Goal: Task Accomplishment & Management: Complete application form

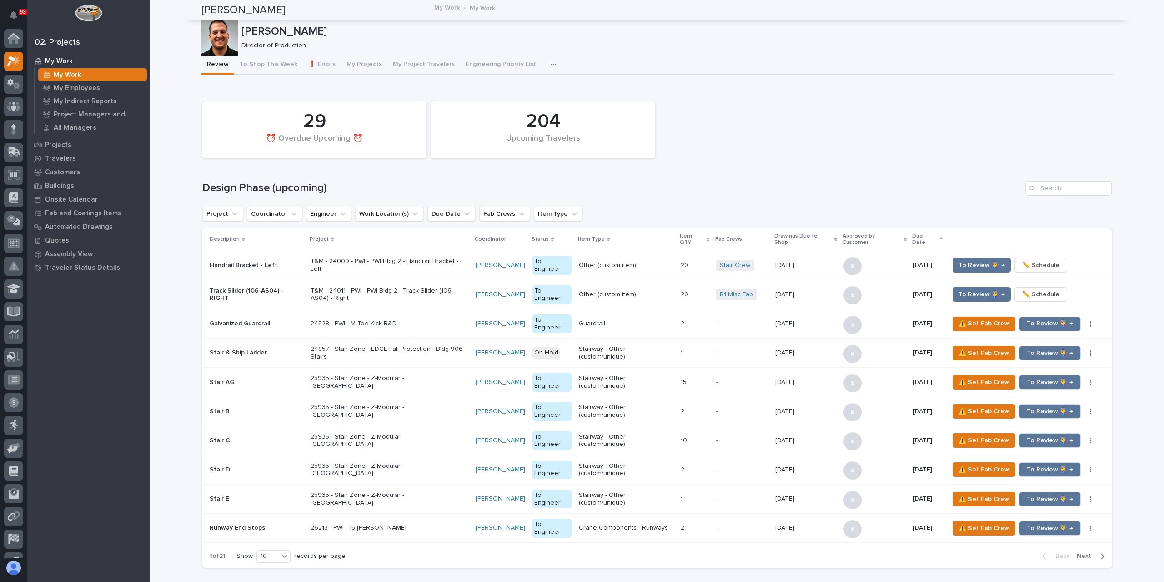
scroll to position [16, 0]
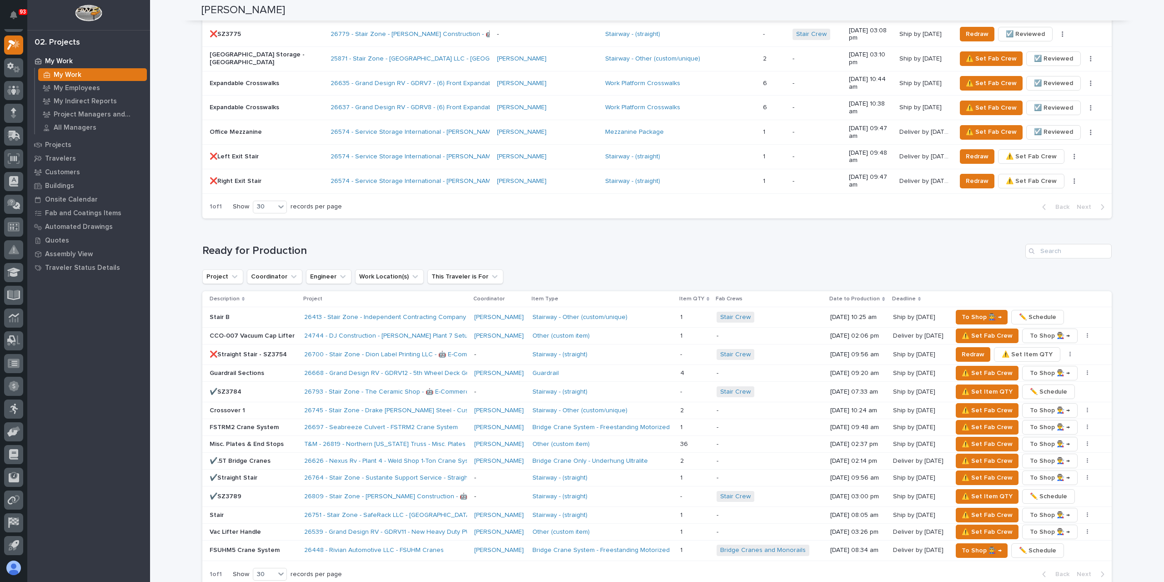
click at [24, 157] on div at bounding box center [13, 293] width 27 height 529
click at [13, 159] on icon at bounding box center [14, 158] width 12 height 10
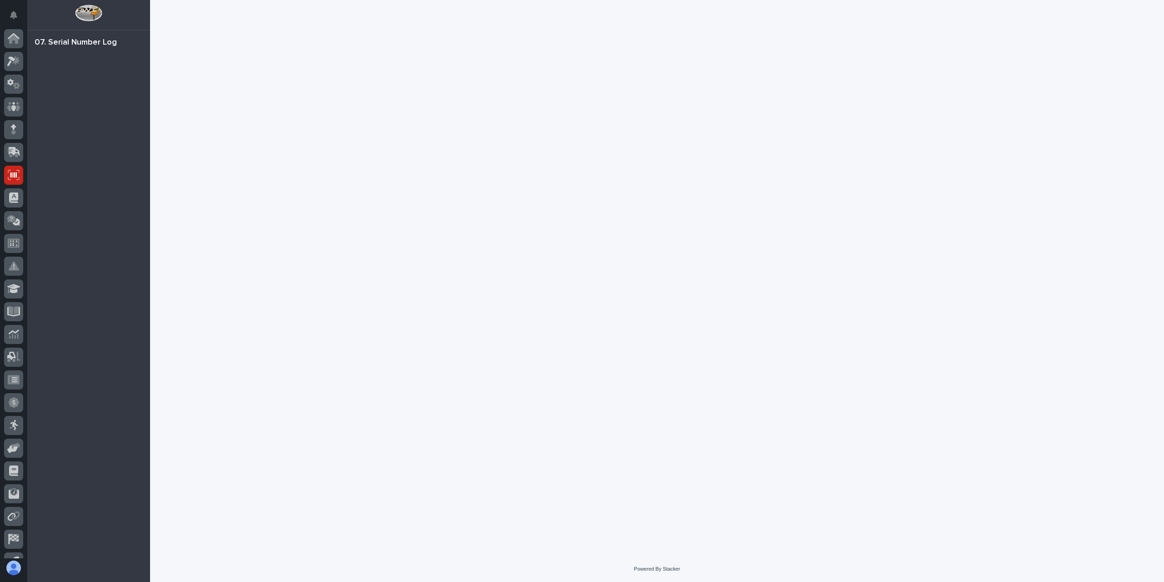
scroll to position [16, 0]
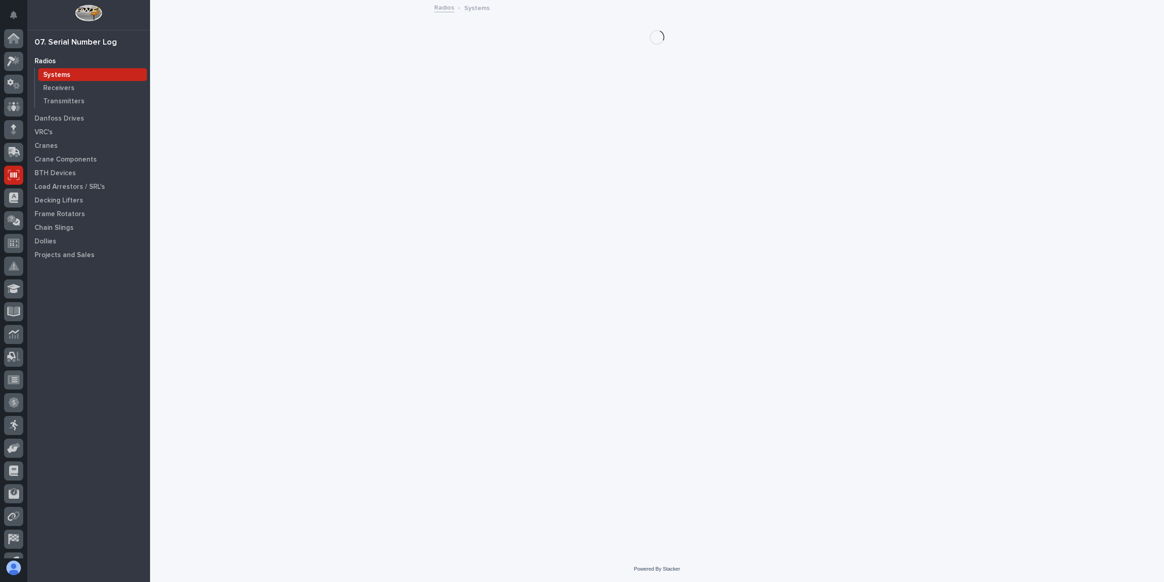
scroll to position [16, 0]
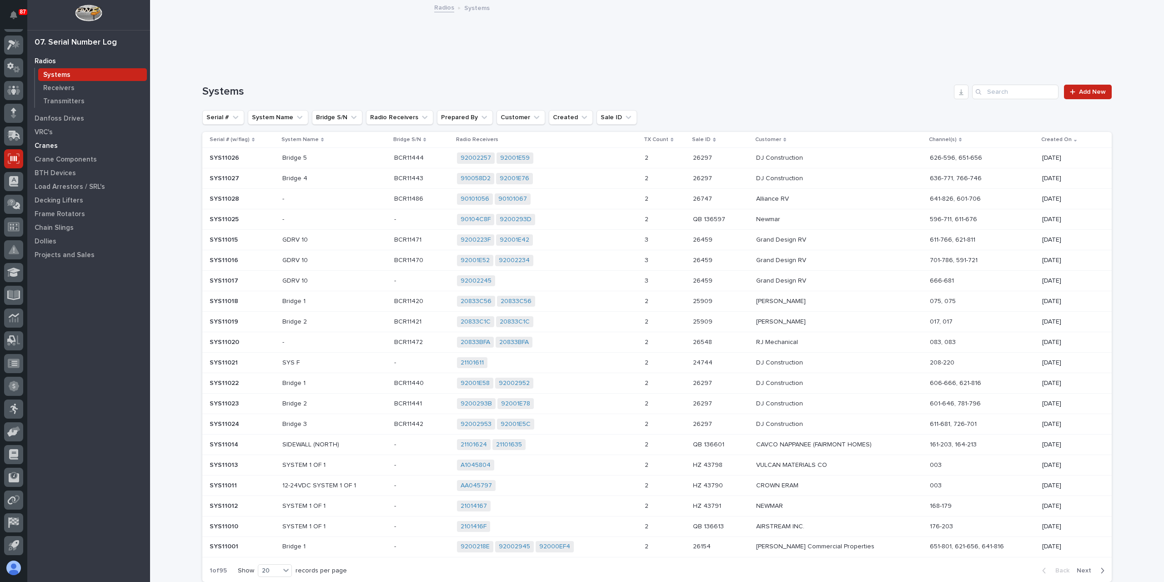
click at [46, 145] on p "Cranes" at bounding box center [46, 146] width 23 height 8
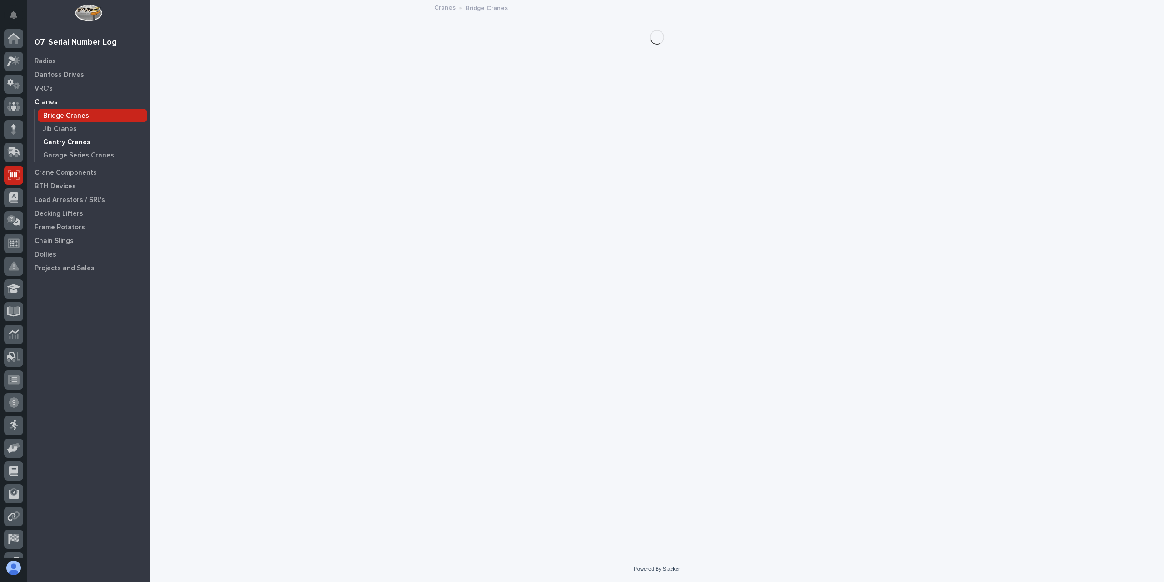
scroll to position [16, 0]
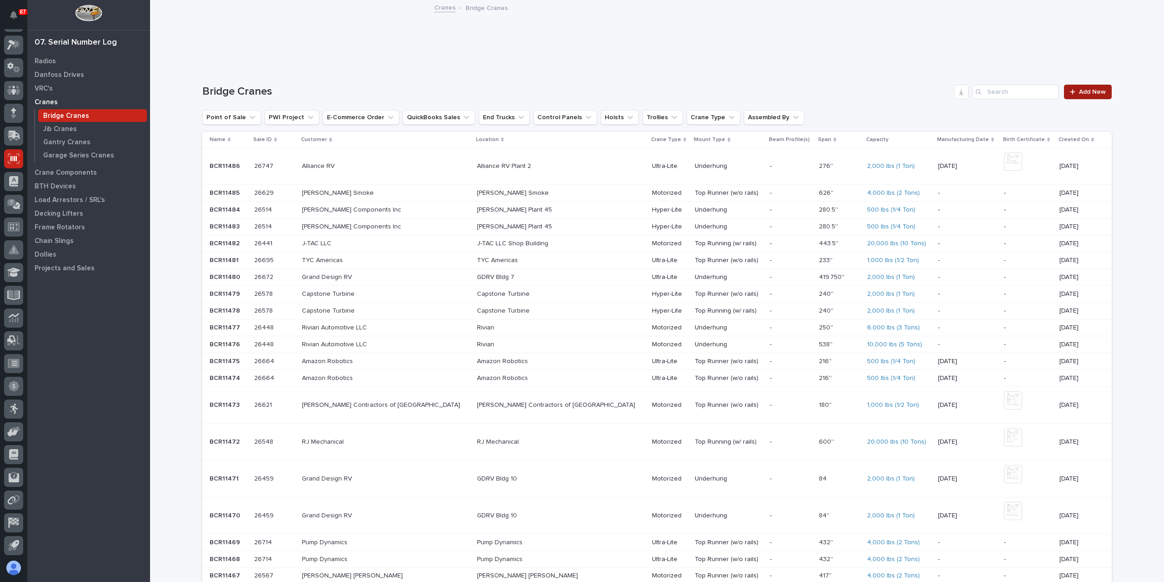
click at [1073, 91] on div at bounding box center [1074, 92] width 9 height 6
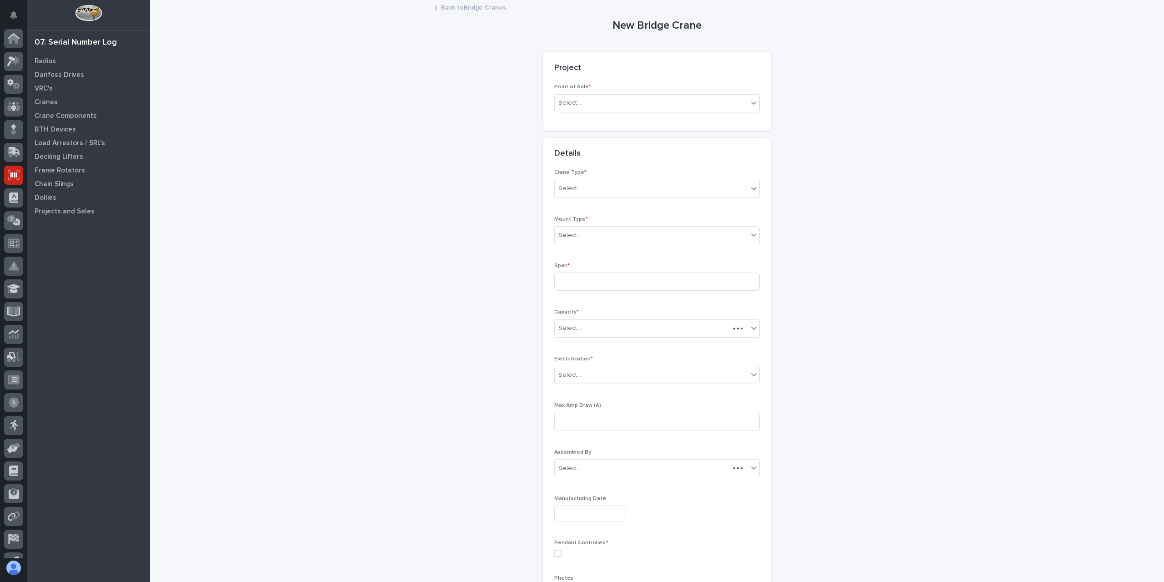
scroll to position [16, 0]
click at [594, 110] on div "Select..." at bounding box center [651, 102] width 193 height 15
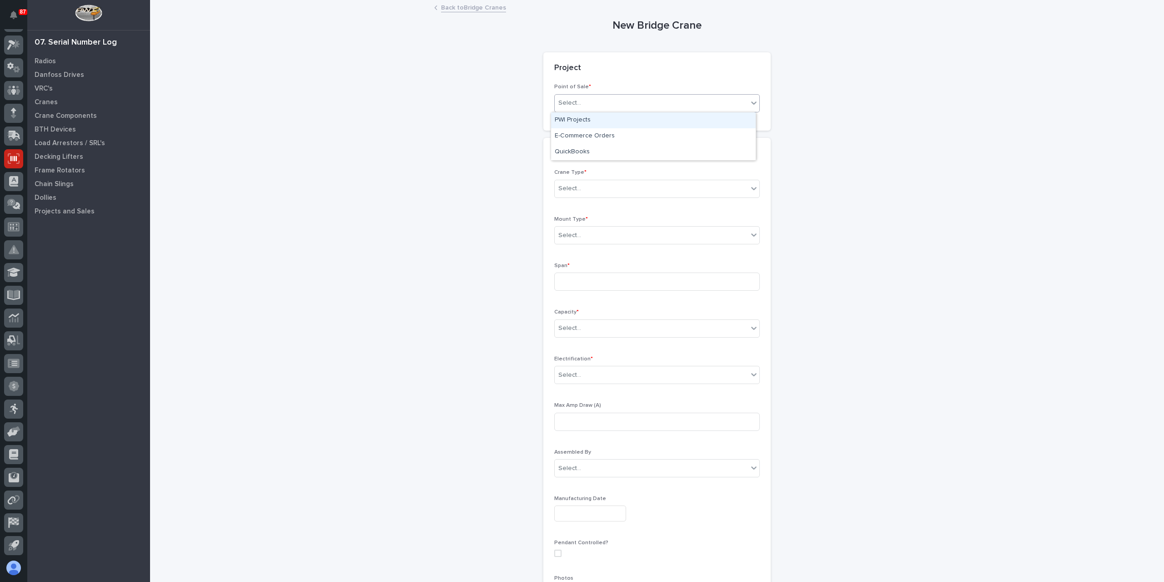
click at [593, 114] on div "PWI Projects" at bounding box center [653, 120] width 205 height 16
click at [587, 169] on div "Select..." at bounding box center [616, 167] width 122 height 15
type input "*****"
click at [567, 279] on div "Select..." at bounding box center [657, 271] width 206 height 18
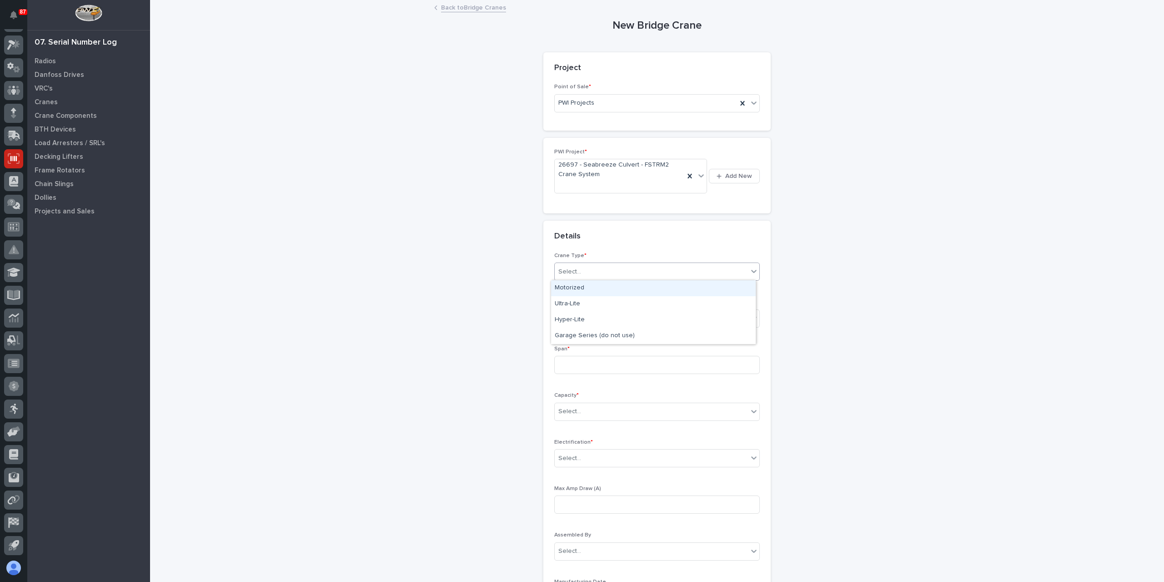
drag, startPoint x: 585, startPoint y: 314, endPoint x: 574, endPoint y: 294, distance: 22.4
click at [574, 294] on div "Motorized" at bounding box center [653, 288] width 205 height 16
click at [596, 323] on div "Select..." at bounding box center [651, 318] width 193 height 15
click at [595, 351] on div "Top Runner (w/o rails)" at bounding box center [653, 350] width 205 height 16
click at [591, 365] on input at bounding box center [657, 365] width 206 height 18
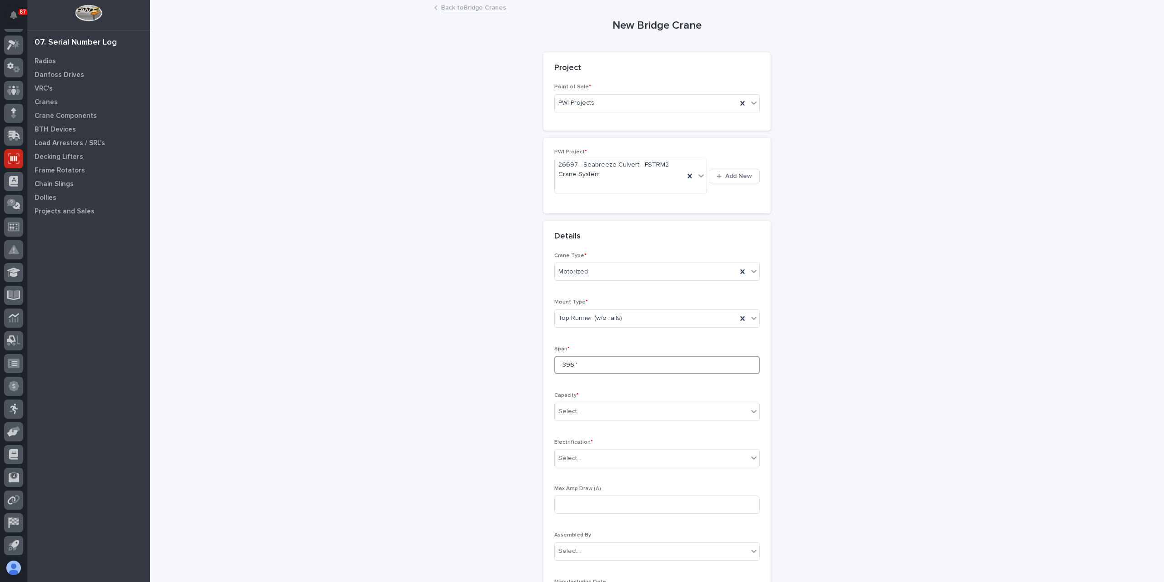
type input "396''"
click at [577, 406] on div "Select..." at bounding box center [651, 411] width 193 height 15
click at [593, 471] on div "4,000 lbs (2 Tons)" at bounding box center [653, 470] width 205 height 16
click at [582, 458] on div "Select..." at bounding box center [651, 458] width 193 height 15
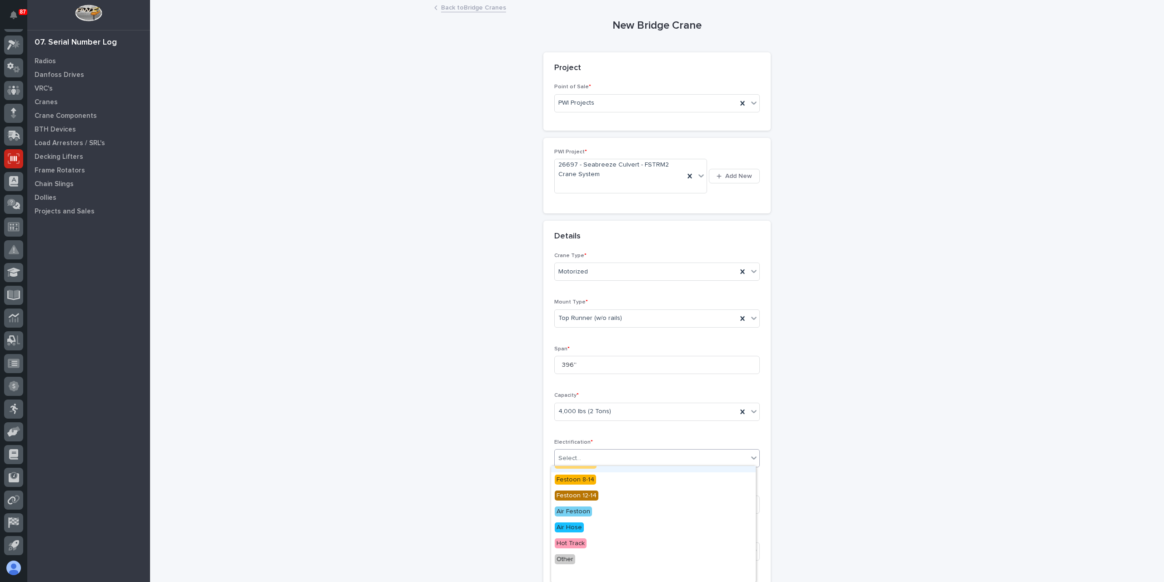
scroll to position [90, 0]
click at [585, 543] on span "ElectroTrack" at bounding box center [574, 542] width 39 height 10
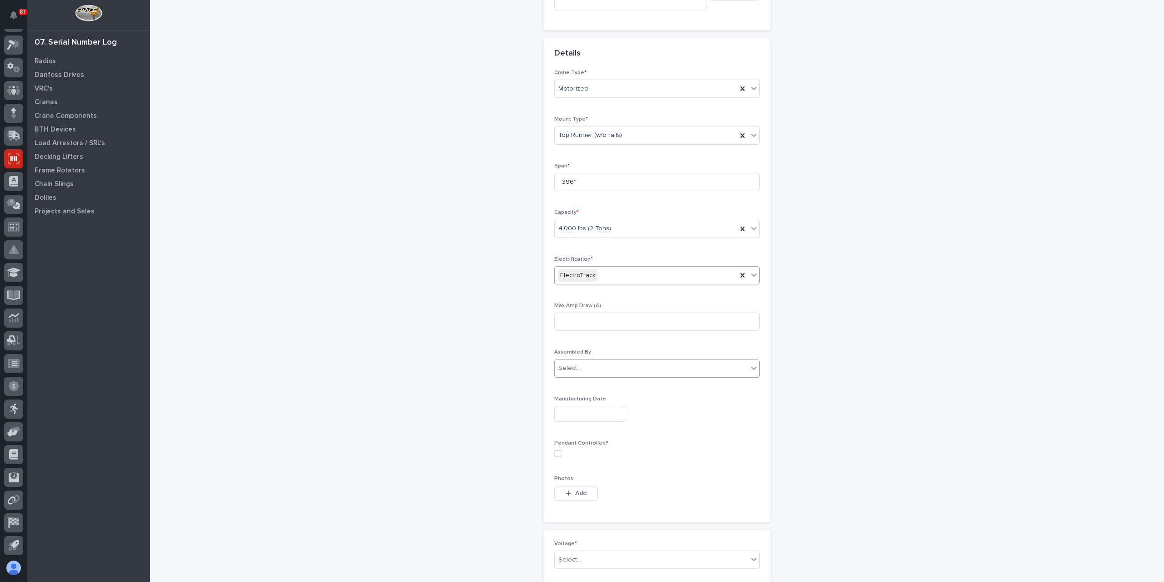
scroll to position [273, 0]
click at [597, 463] on div "Select..." at bounding box center [651, 469] width 193 height 15
click at [587, 514] on div "208-240v Three Phase" at bounding box center [653, 516] width 205 height 16
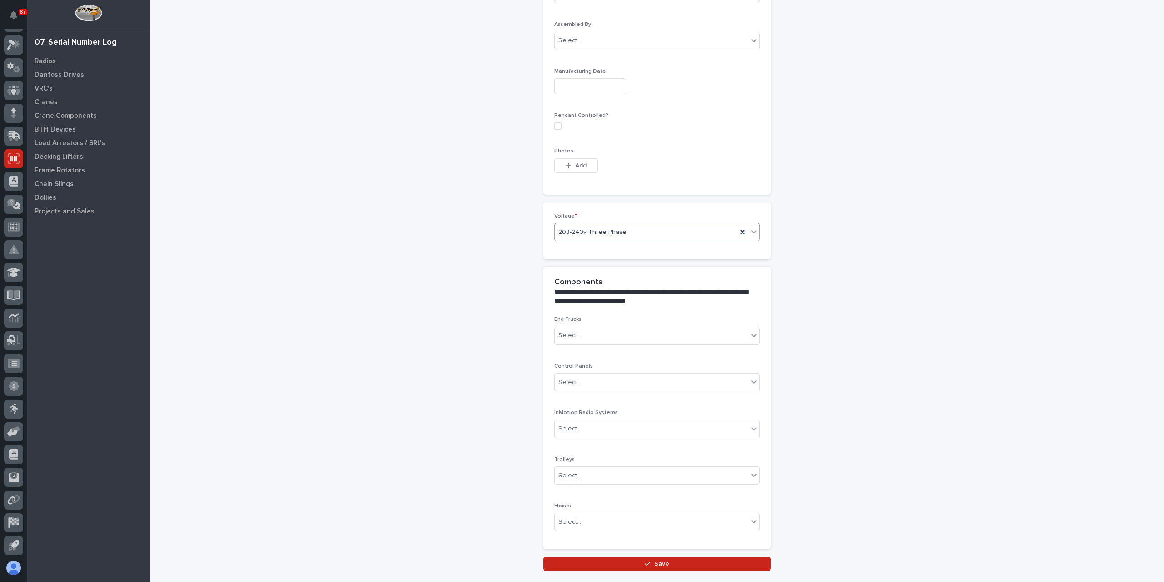
scroll to position [566, 0]
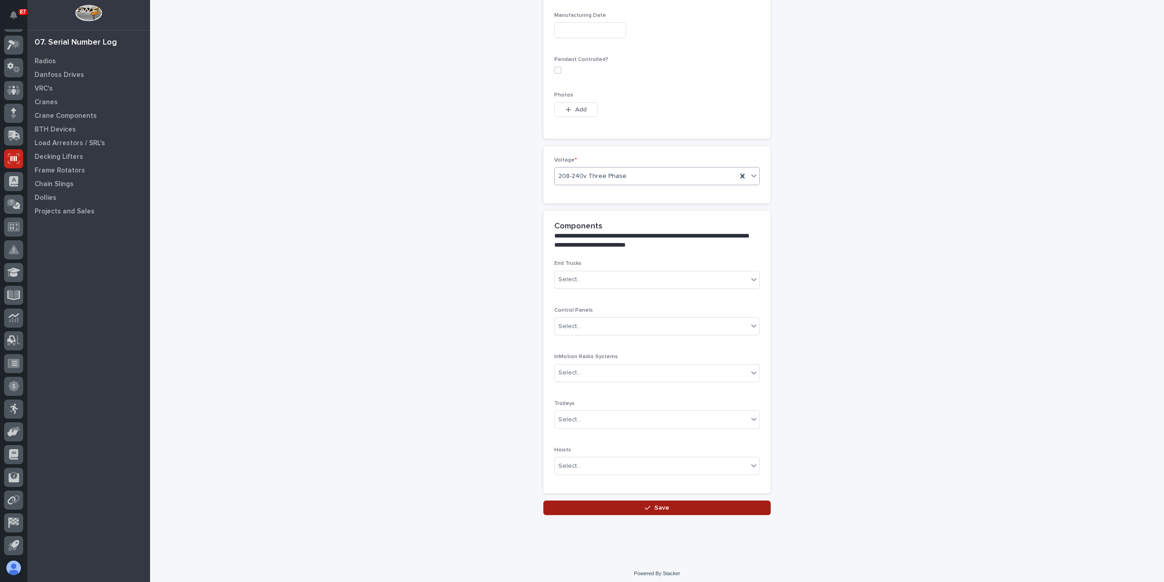
click at [639, 507] on button "Save" at bounding box center [656, 507] width 227 height 15
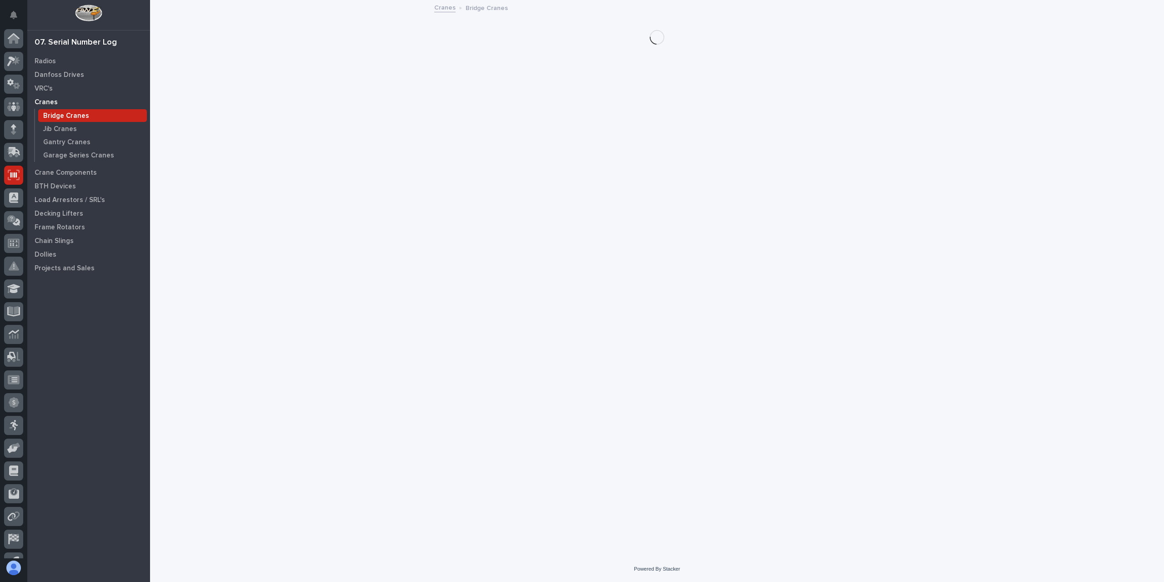
scroll to position [16, 0]
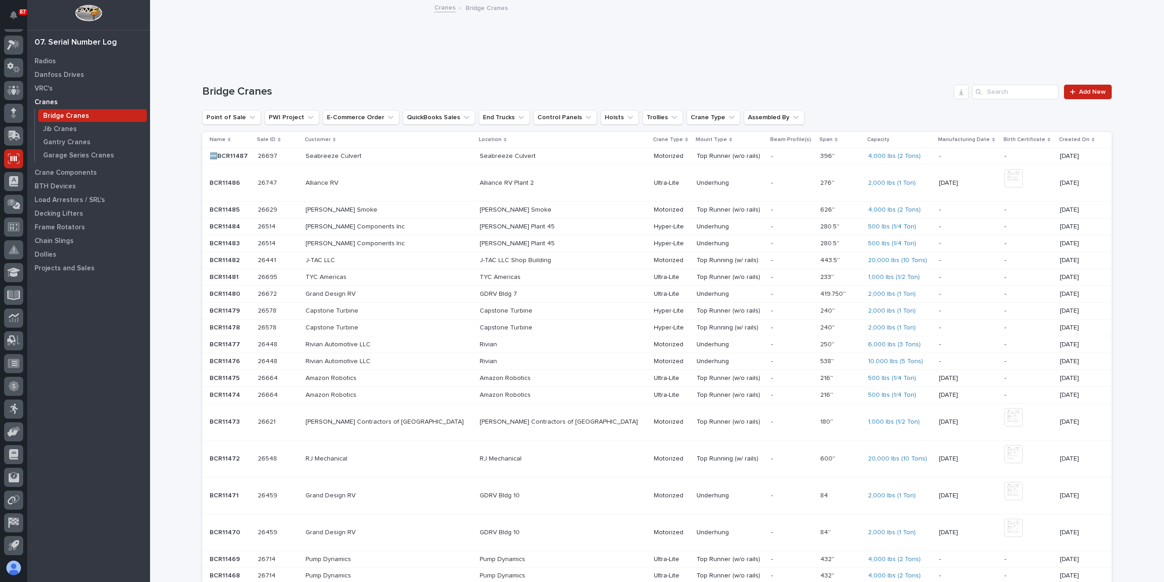
click at [298, 152] on p at bounding box center [278, 156] width 40 height 8
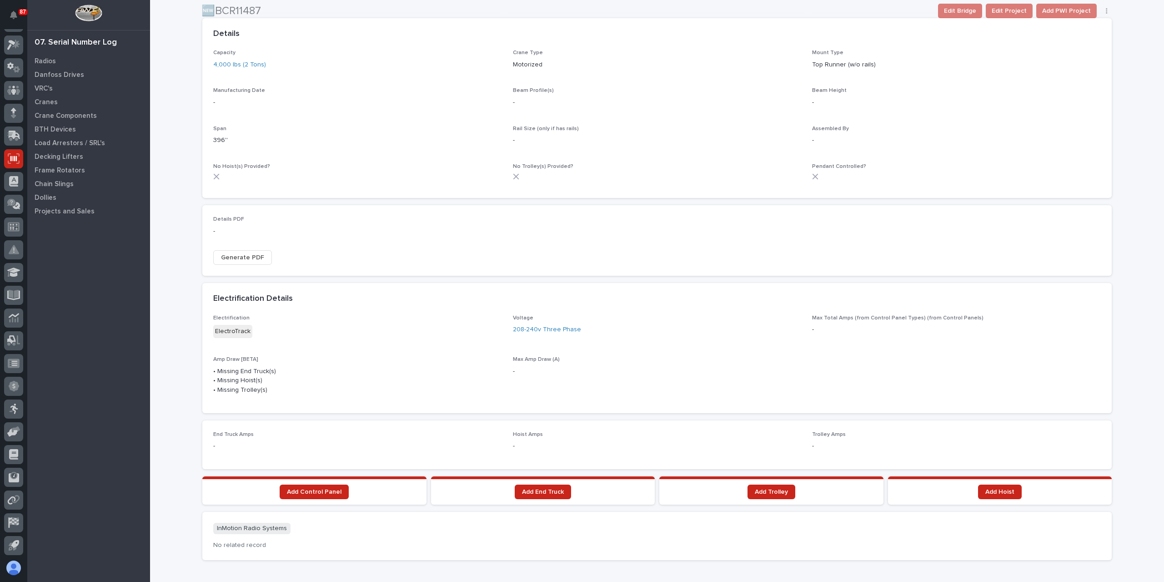
scroll to position [440, 0]
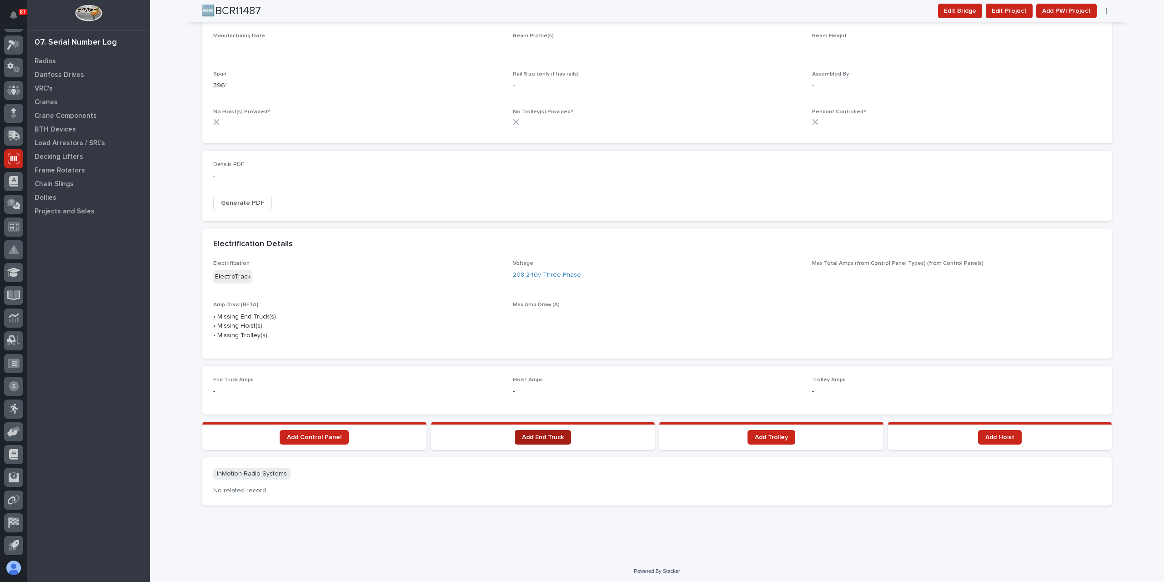
click at [538, 430] on link "Add End Truck" at bounding box center [543, 437] width 56 height 15
click at [545, 441] on link "Add End Truck" at bounding box center [543, 437] width 56 height 15
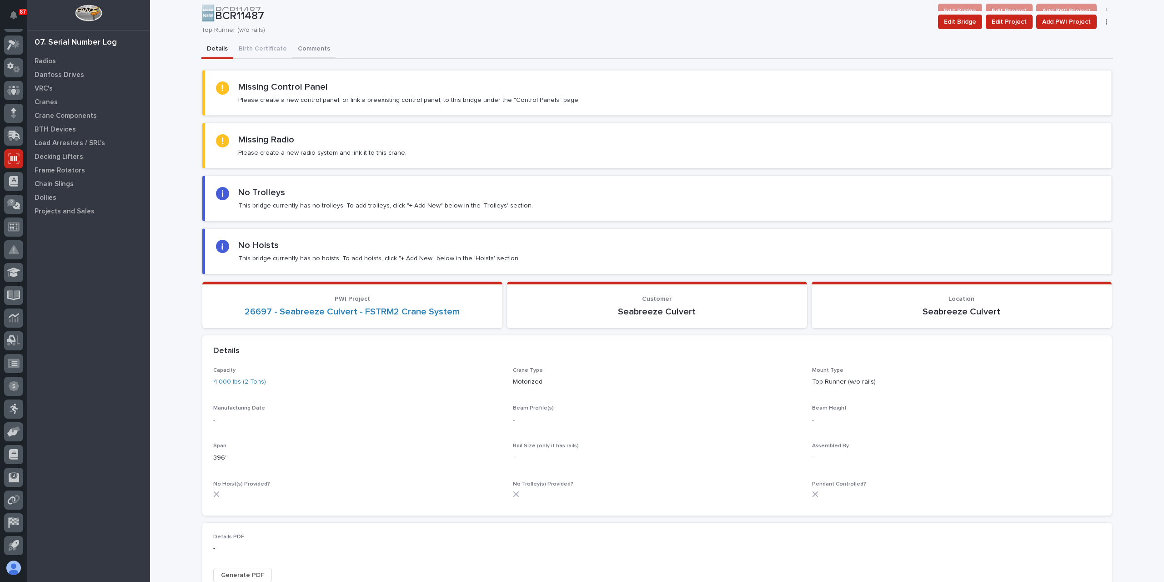
scroll to position [0, 0]
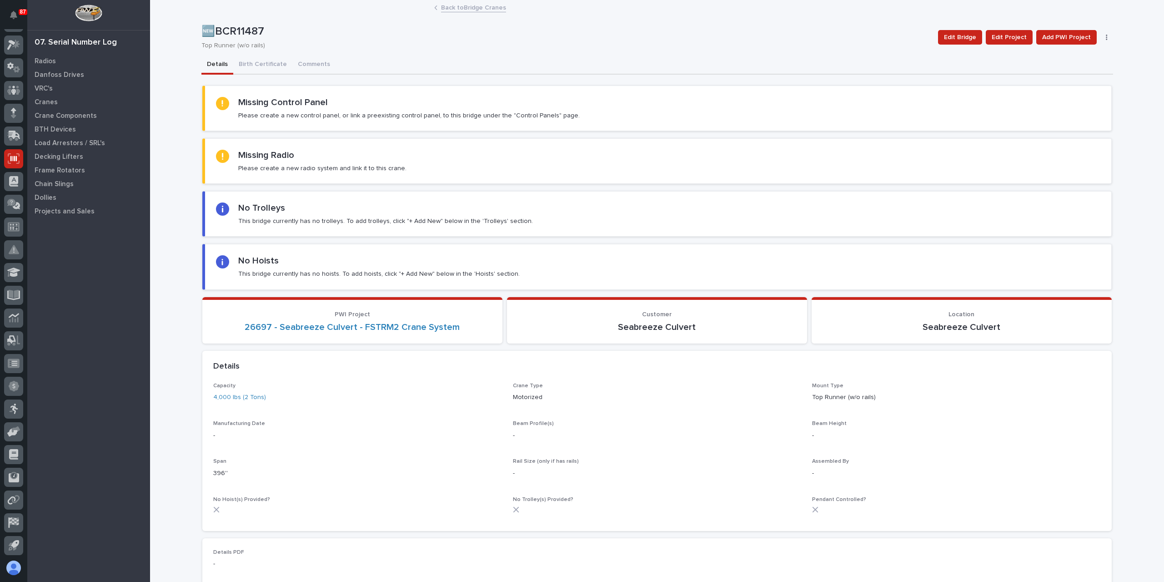
click at [471, 11] on link "Back to Bridge Cranes" at bounding box center [473, 7] width 65 height 10
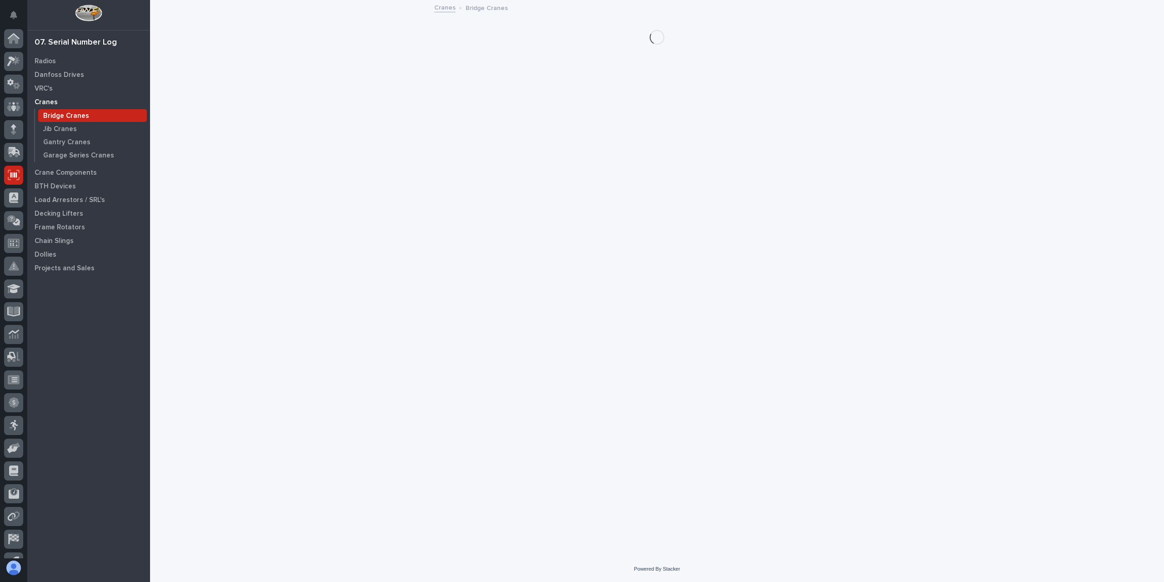
scroll to position [16, 0]
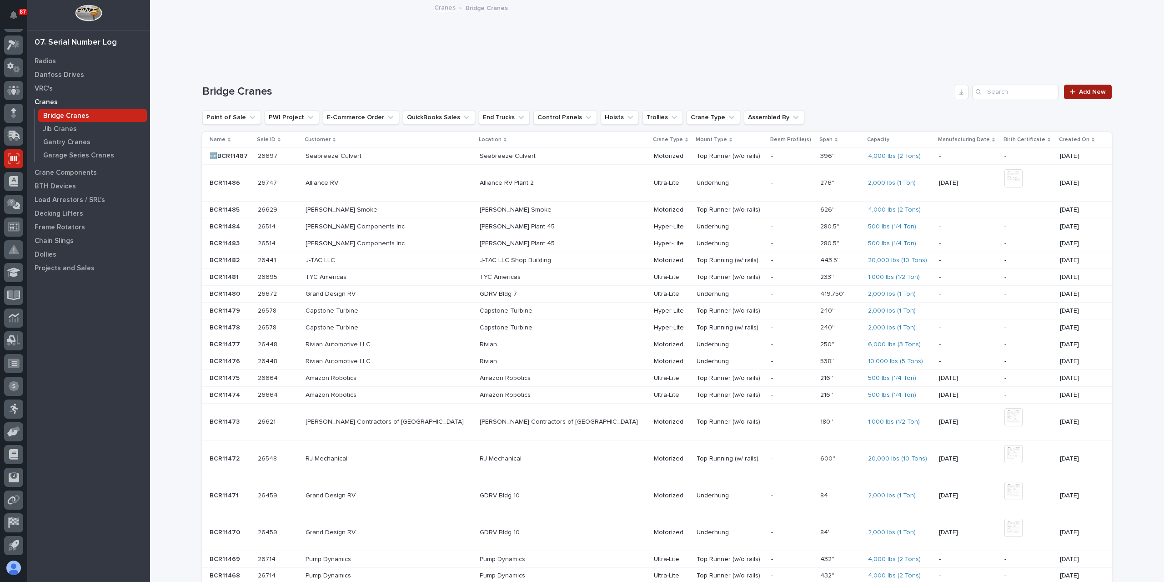
click at [1074, 92] on div at bounding box center [1074, 92] width 9 height 6
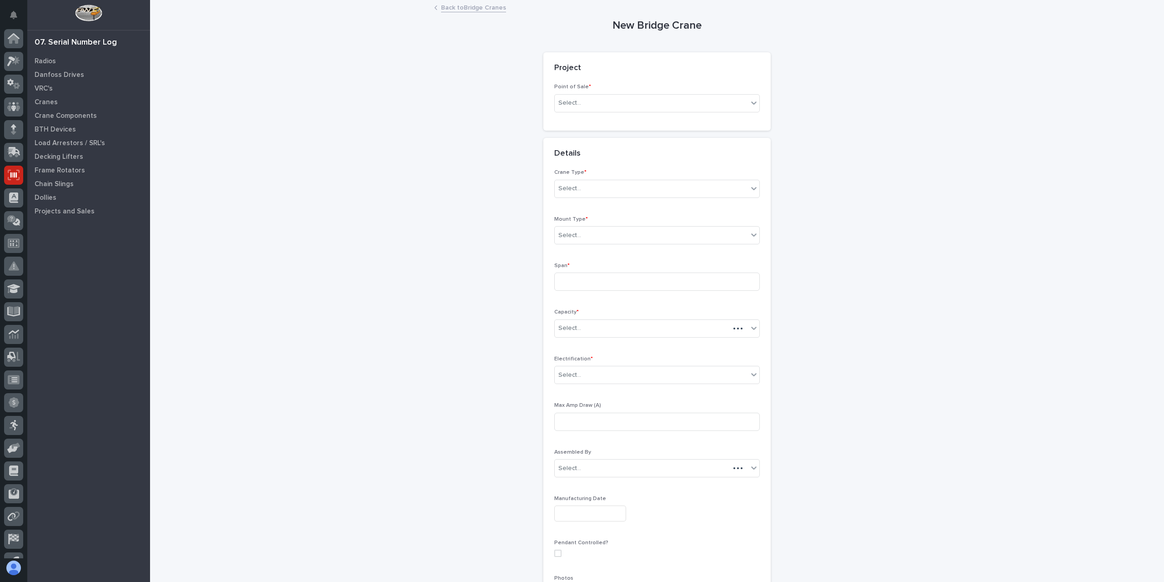
scroll to position [16, 0]
click at [596, 109] on div "Select..." at bounding box center [651, 102] width 193 height 15
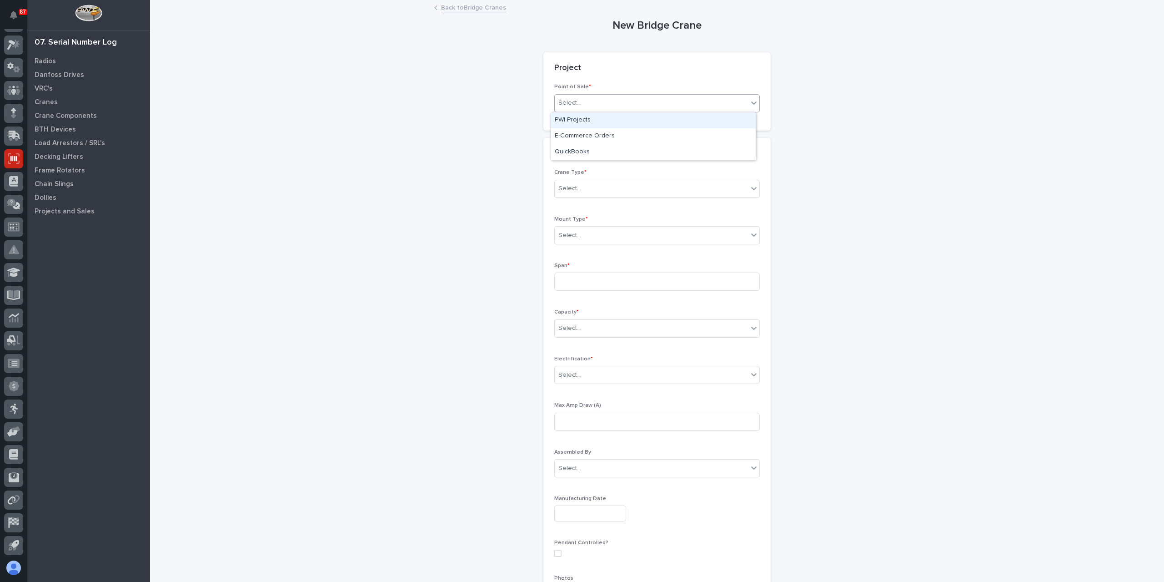
click at [592, 122] on div "PWI Projects" at bounding box center [653, 120] width 205 height 16
click at [588, 170] on div "Select..." at bounding box center [625, 167] width 140 height 15
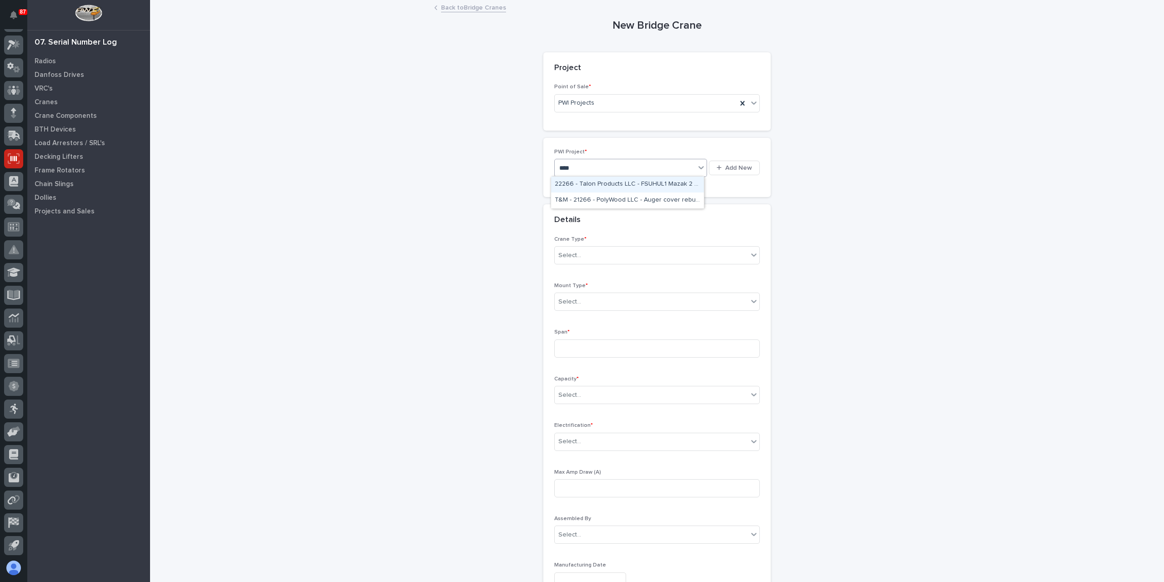
type input "*****"
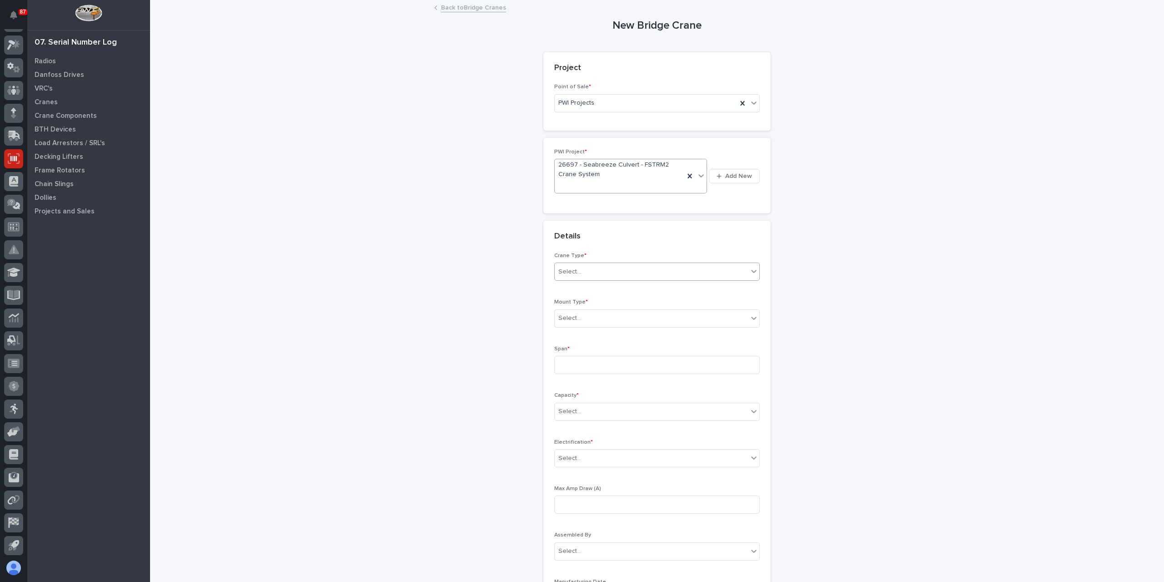
click at [606, 272] on div "Select..." at bounding box center [651, 271] width 193 height 15
click at [586, 291] on div "Motorized" at bounding box center [653, 288] width 205 height 16
click at [587, 321] on div "Select..." at bounding box center [651, 318] width 193 height 15
click at [598, 347] on div "Top Runner (w/o rails)" at bounding box center [653, 350] width 205 height 16
click at [584, 361] on input at bounding box center [657, 365] width 206 height 18
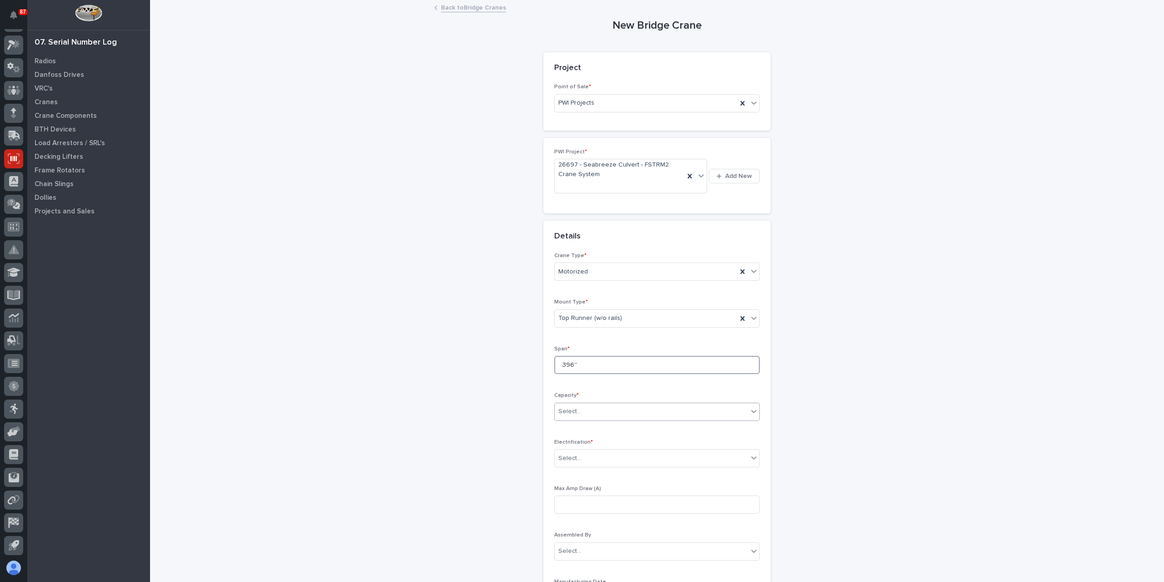
type input "396''"
click at [571, 408] on div "Select..." at bounding box center [569, 411] width 23 height 10
click at [589, 473] on div "4,000 lbs (2 Tons)" at bounding box center [653, 470] width 205 height 16
click at [581, 461] on div "Select..." at bounding box center [651, 458] width 193 height 15
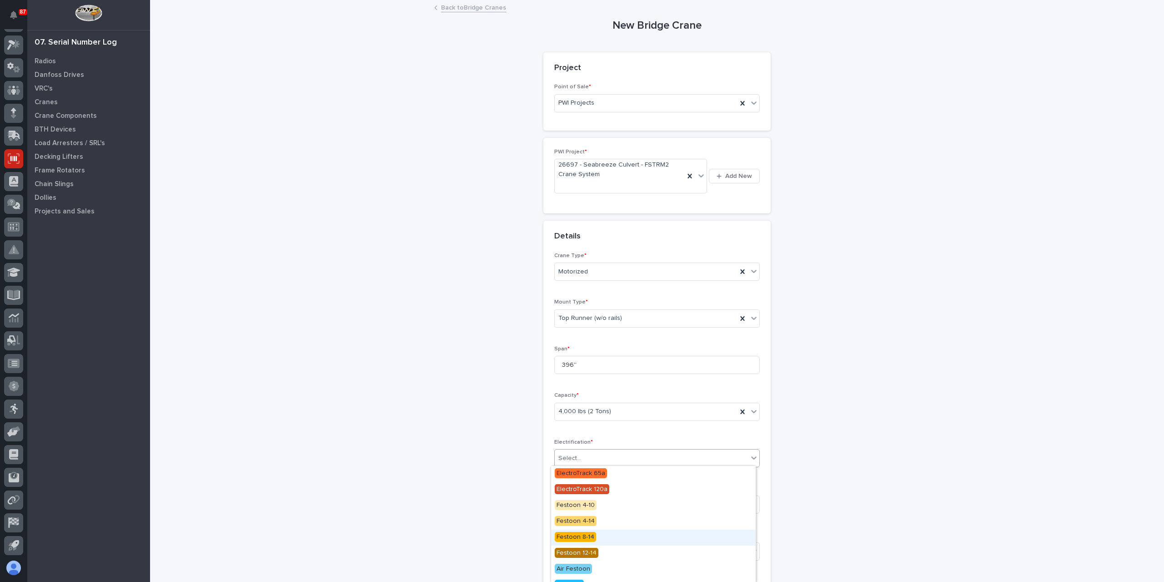
scroll to position [90, 0]
click at [583, 541] on span "ElectroTrack" at bounding box center [574, 542] width 39 height 10
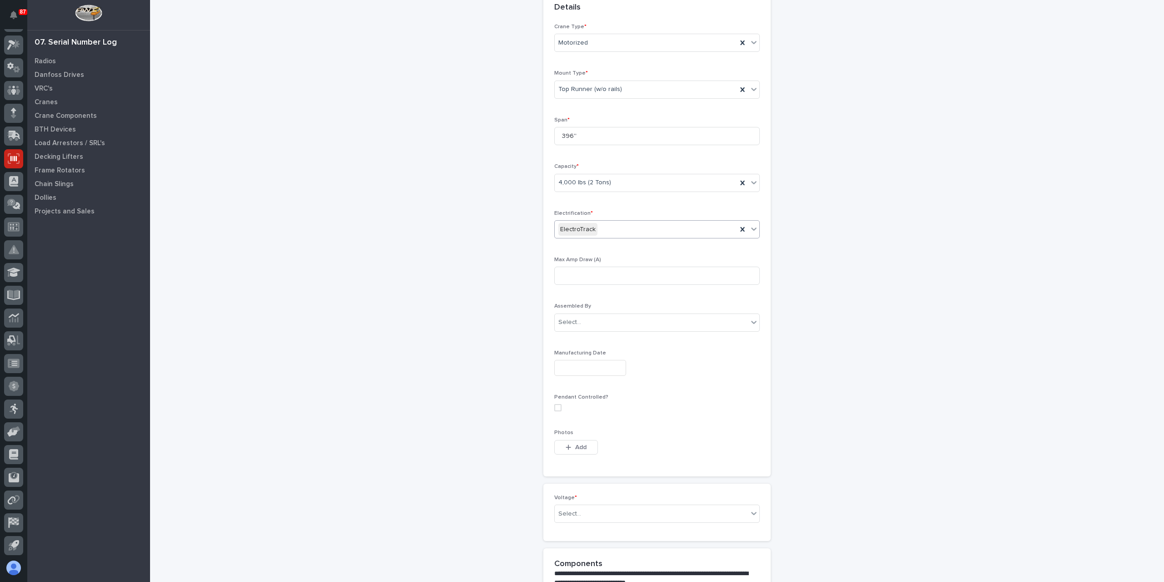
scroll to position [302, 0]
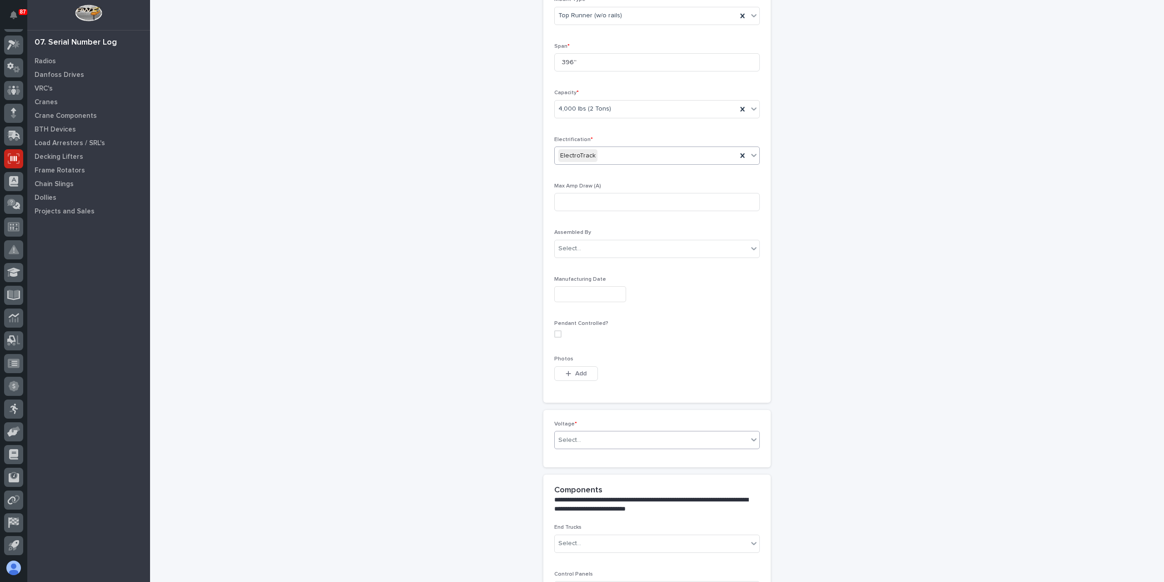
click at [582, 440] on div "Select..." at bounding box center [651, 439] width 193 height 15
click at [601, 503] on div "420-480v Three Phase" at bounding box center [653, 502] width 205 height 16
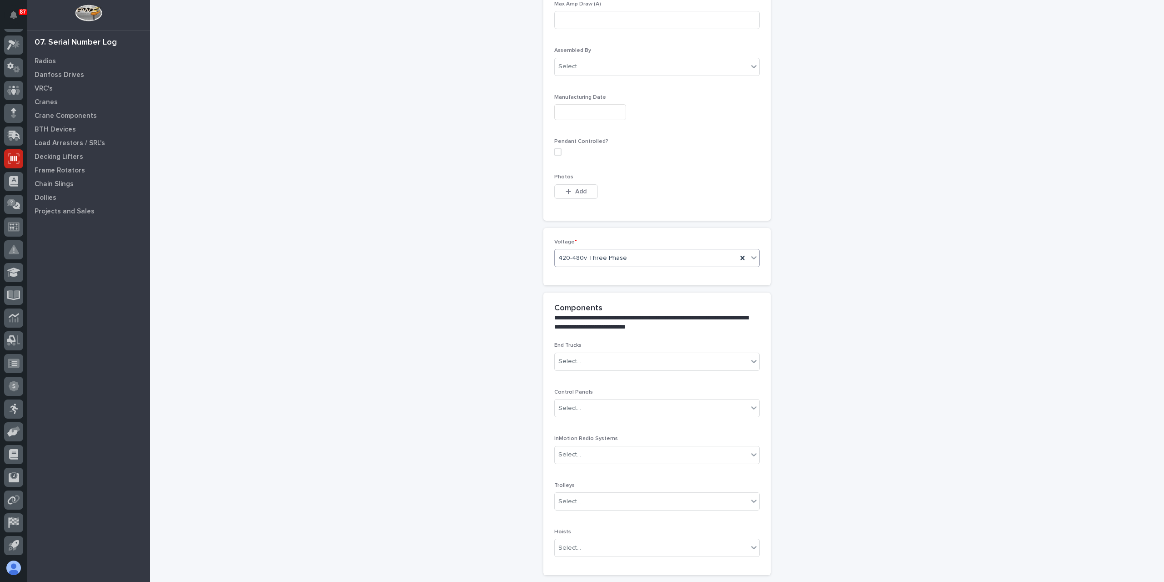
scroll to position [566, 0]
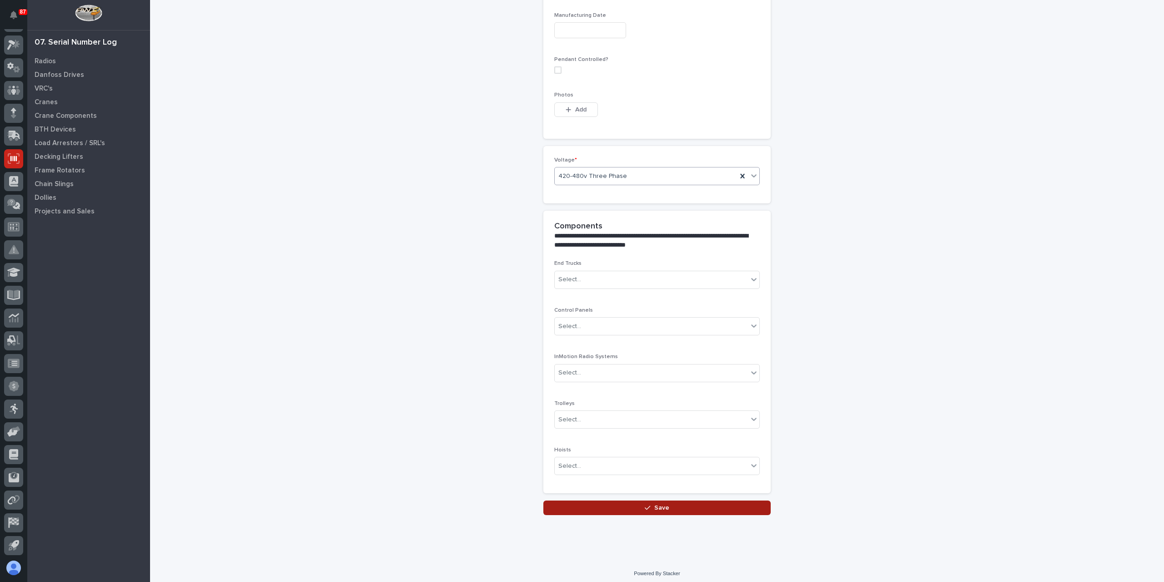
click at [612, 503] on button "Save" at bounding box center [656, 507] width 227 height 15
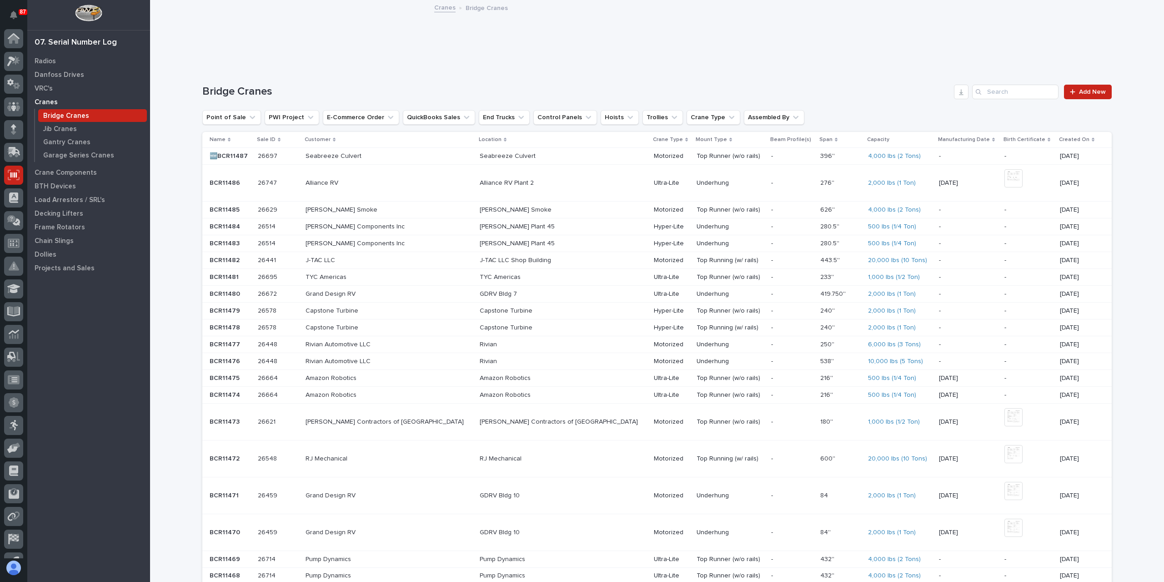
scroll to position [16, 0]
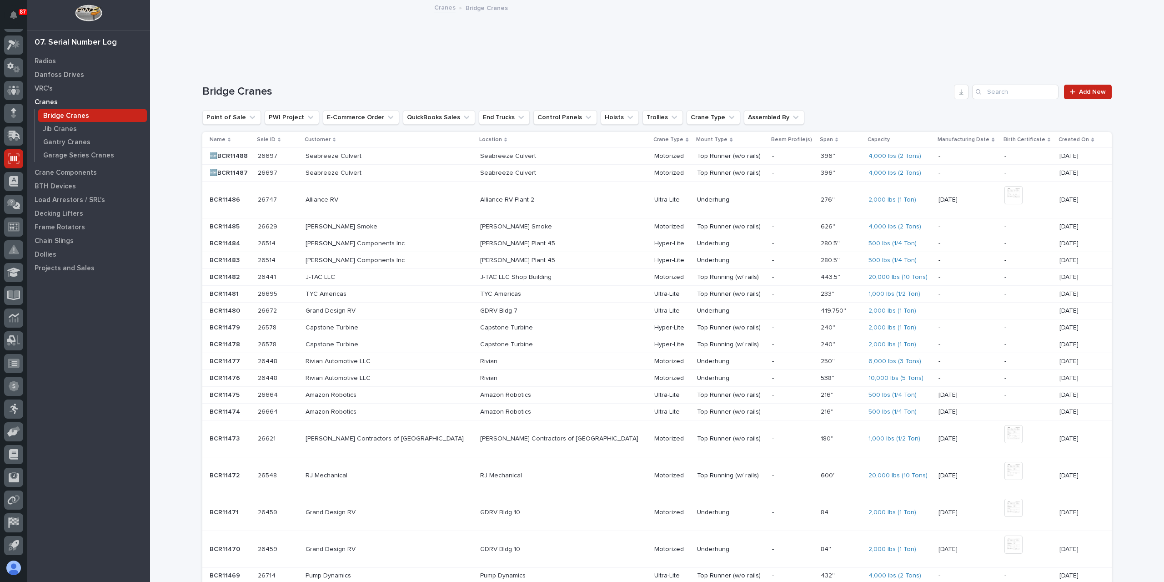
click at [367, 154] on p "Seabreeze Culvert" at bounding box center [385, 156] width 159 height 8
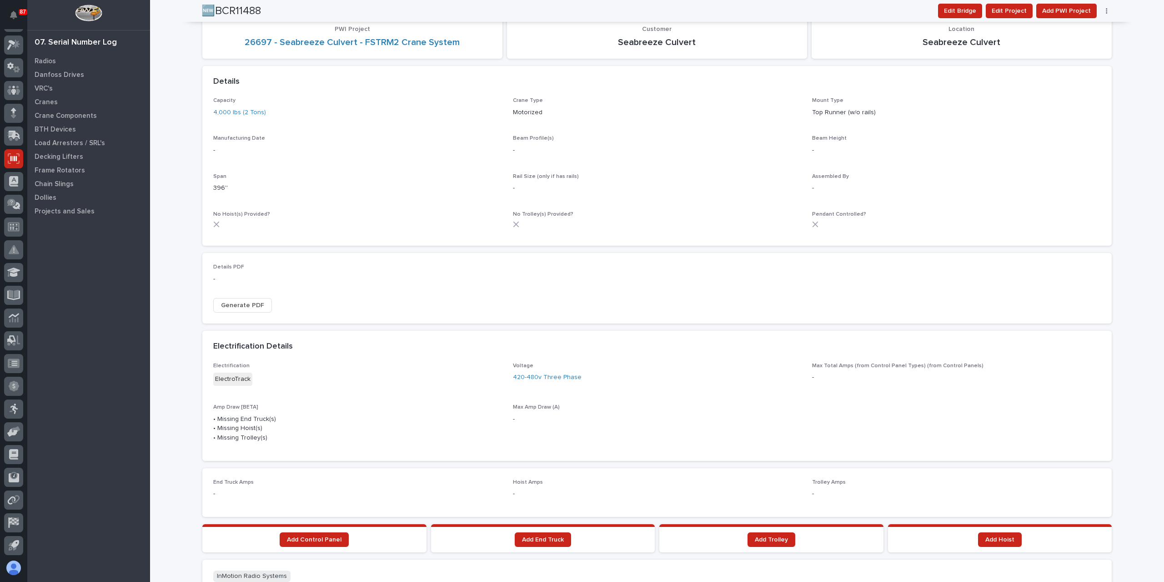
scroll to position [440, 0]
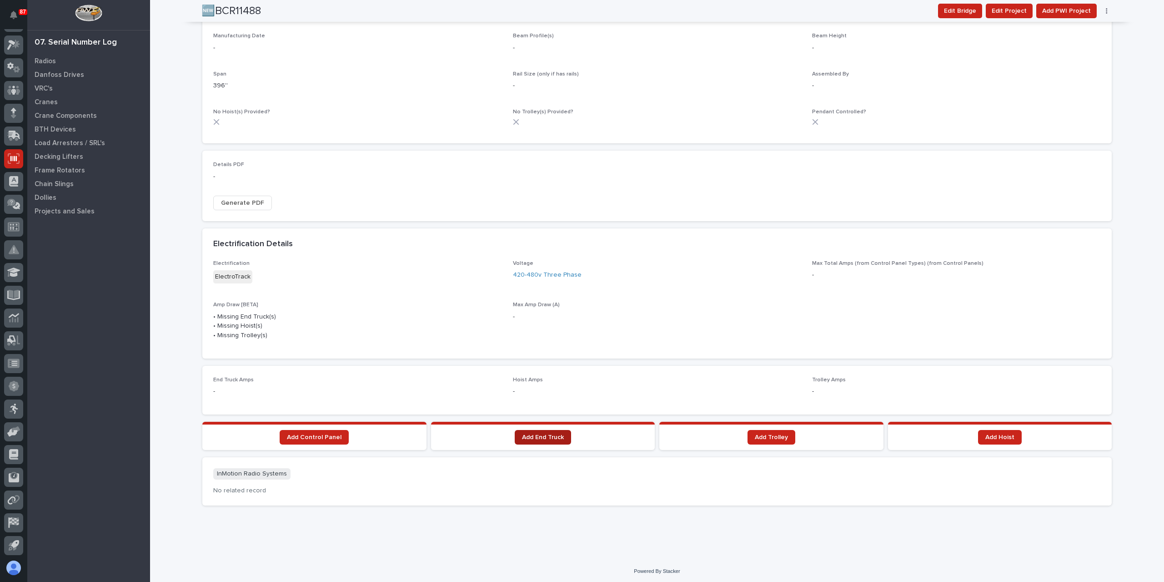
click at [530, 437] on span "Add End Truck" at bounding box center [543, 437] width 42 height 6
click at [529, 431] on link "Add End Truck" at bounding box center [543, 437] width 56 height 15
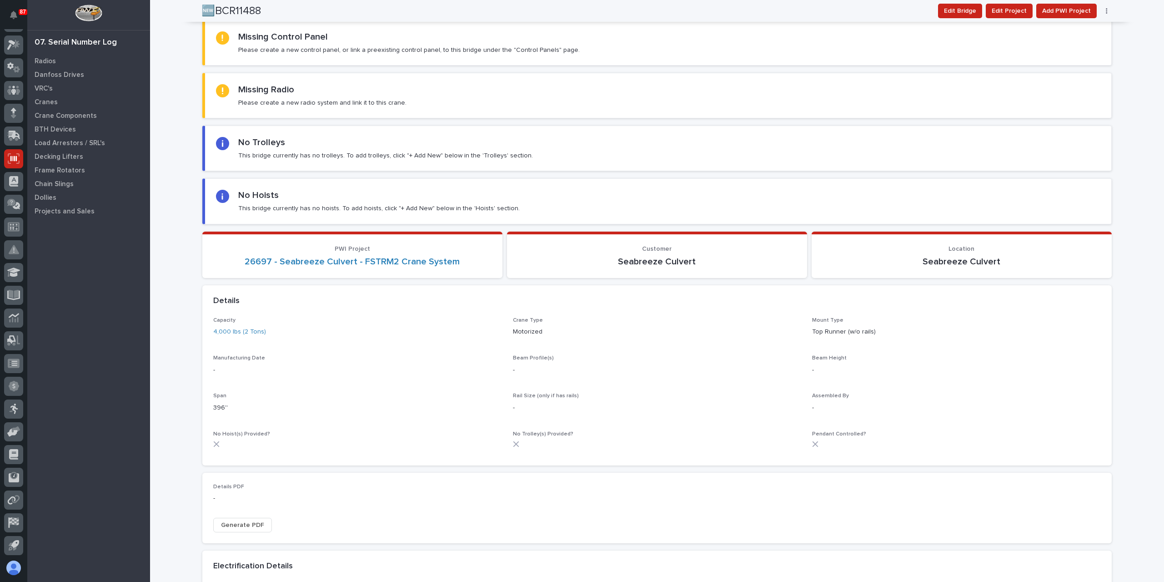
scroll to position [0, 0]
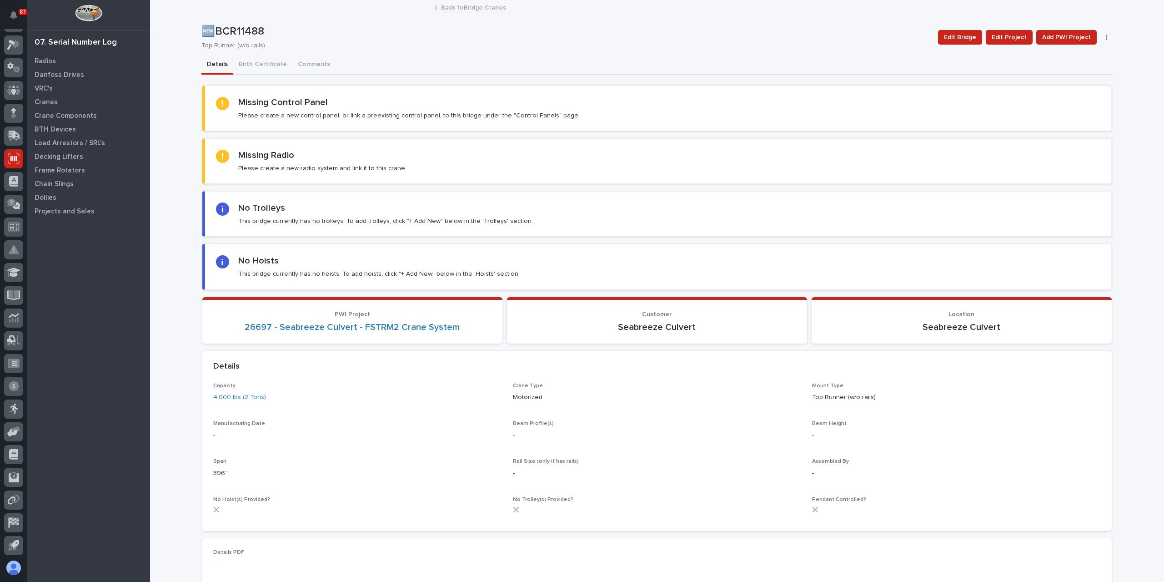
click at [441, 7] on link "Back to Bridge Cranes" at bounding box center [473, 7] width 65 height 10
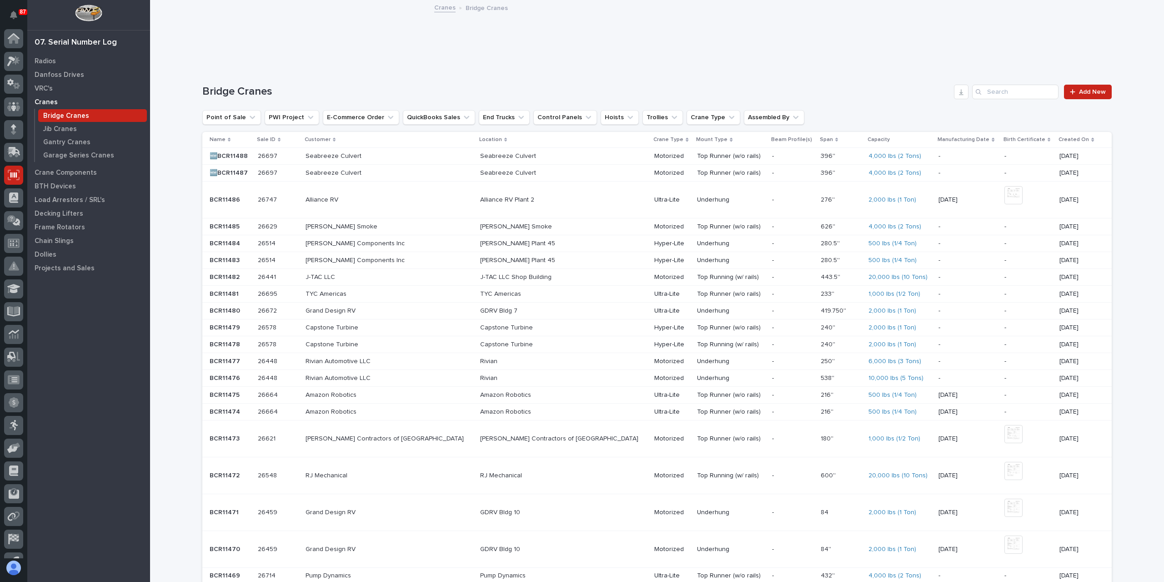
scroll to position [16, 0]
click at [1018, 86] on input "Search" at bounding box center [1015, 92] width 86 height 15
click at [1018, 96] on input "Search" at bounding box center [1015, 92] width 86 height 15
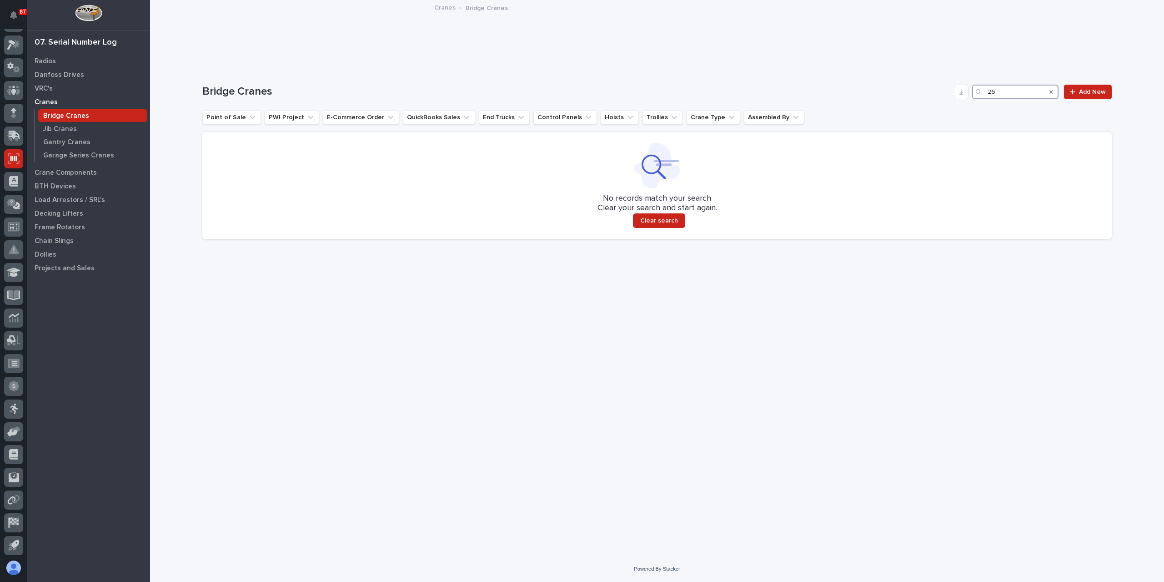
type input "2"
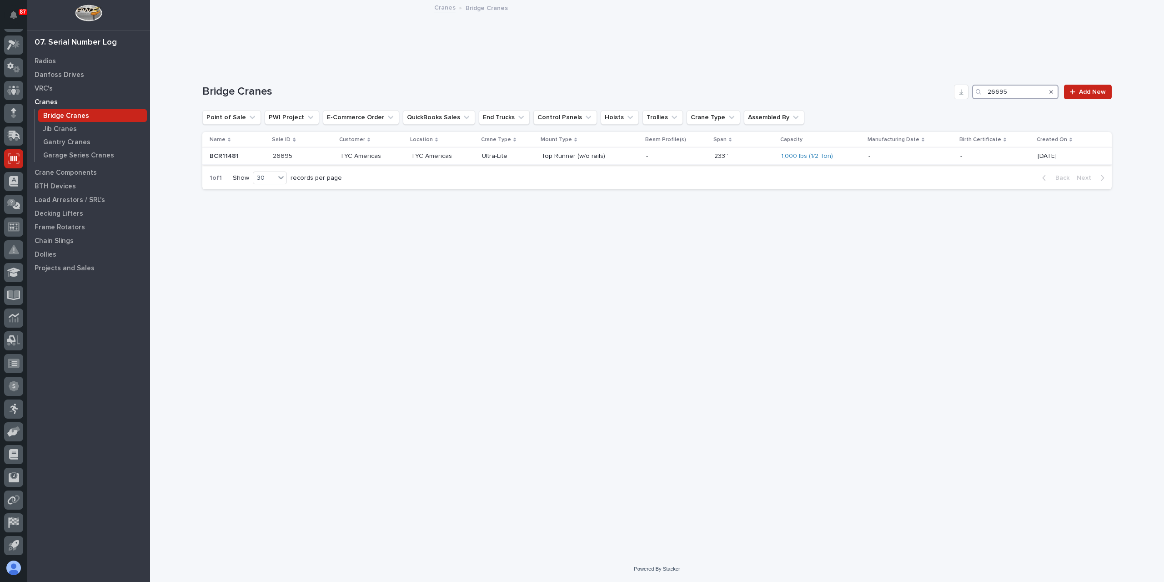
type input "26695"
click at [454, 160] on div "TYC Americas" at bounding box center [443, 156] width 64 height 15
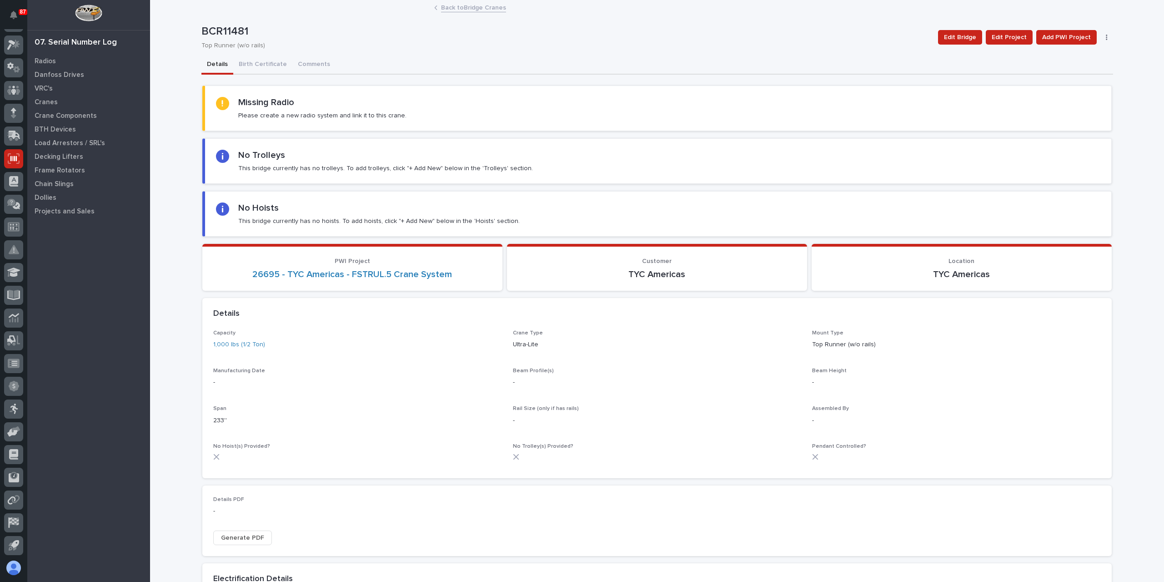
click at [454, 3] on link "Back to Bridge Cranes" at bounding box center [473, 7] width 65 height 10
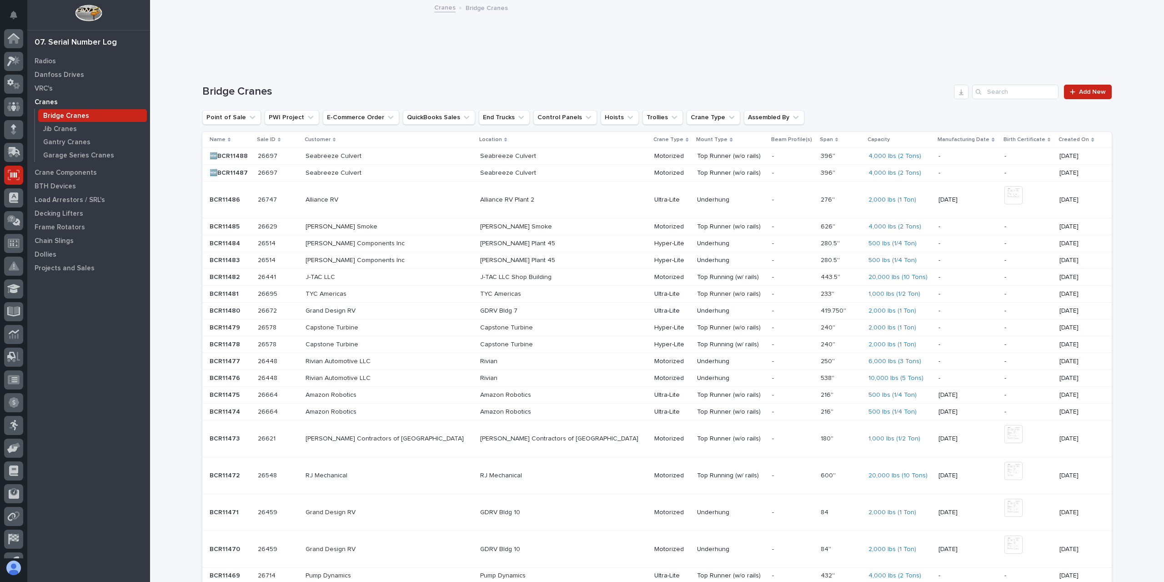
scroll to position [16, 0]
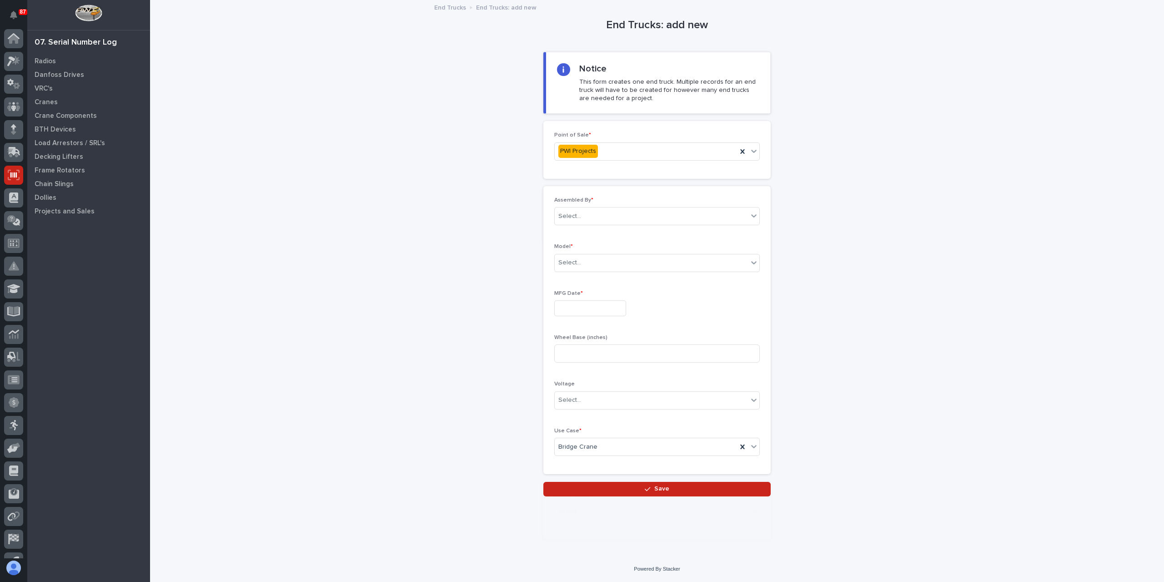
scroll to position [16, 0]
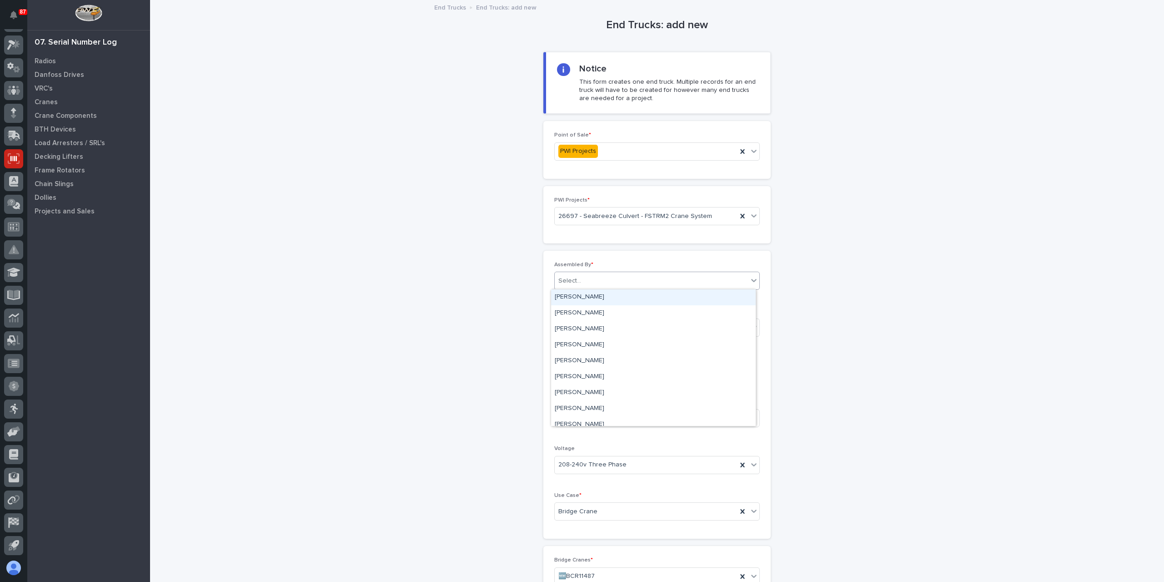
click at [581, 277] on div "Select..." at bounding box center [651, 280] width 193 height 15
click at [593, 392] on div "[PERSON_NAME]" at bounding box center [653, 393] width 205 height 16
click at [582, 330] on div "Select..." at bounding box center [651, 327] width 193 height 15
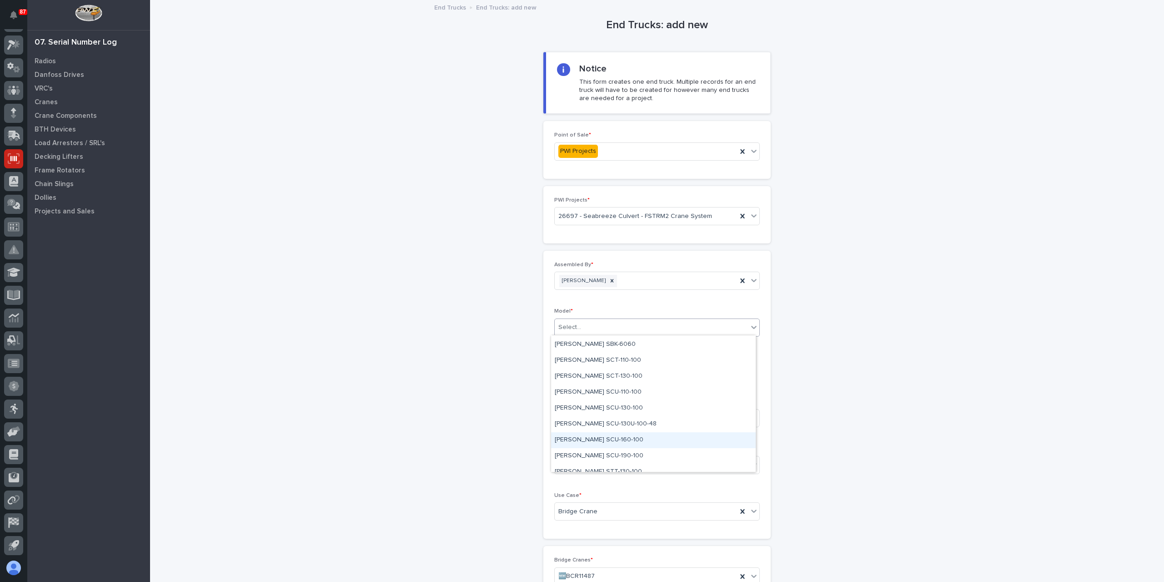
scroll to position [27, 0]
click at [584, 381] on div "[PERSON_NAME] SCT-110-100" at bounding box center [653, 379] width 205 height 16
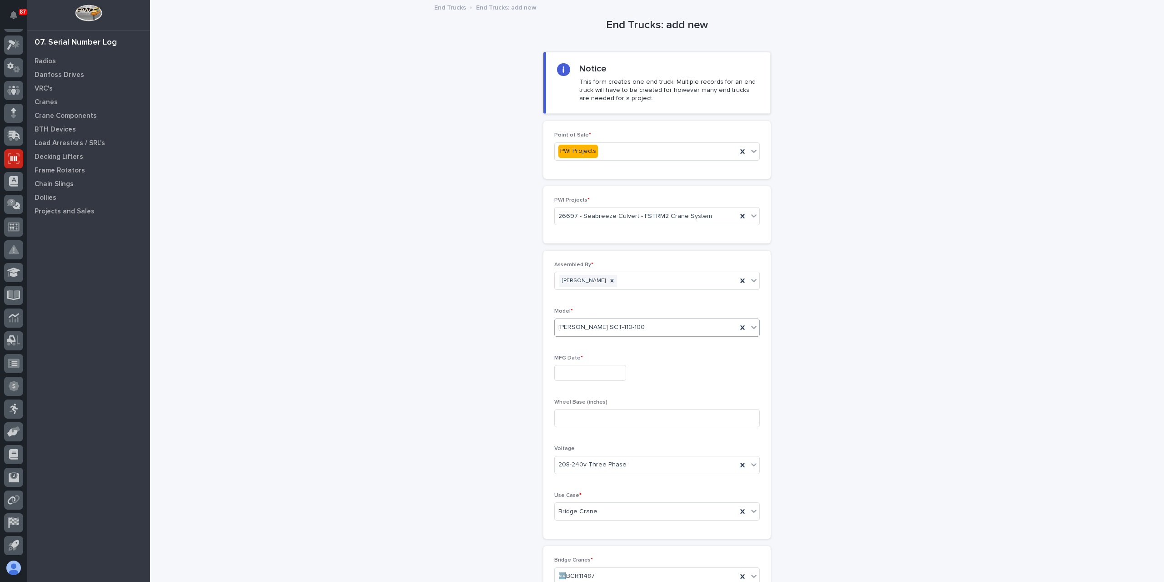
click at [574, 373] on input "text" at bounding box center [590, 373] width 72 height 16
click at [569, 322] on div "26" at bounding box center [569, 326] width 12 height 12
type input "**********"
click at [584, 409] on input at bounding box center [657, 418] width 206 height 18
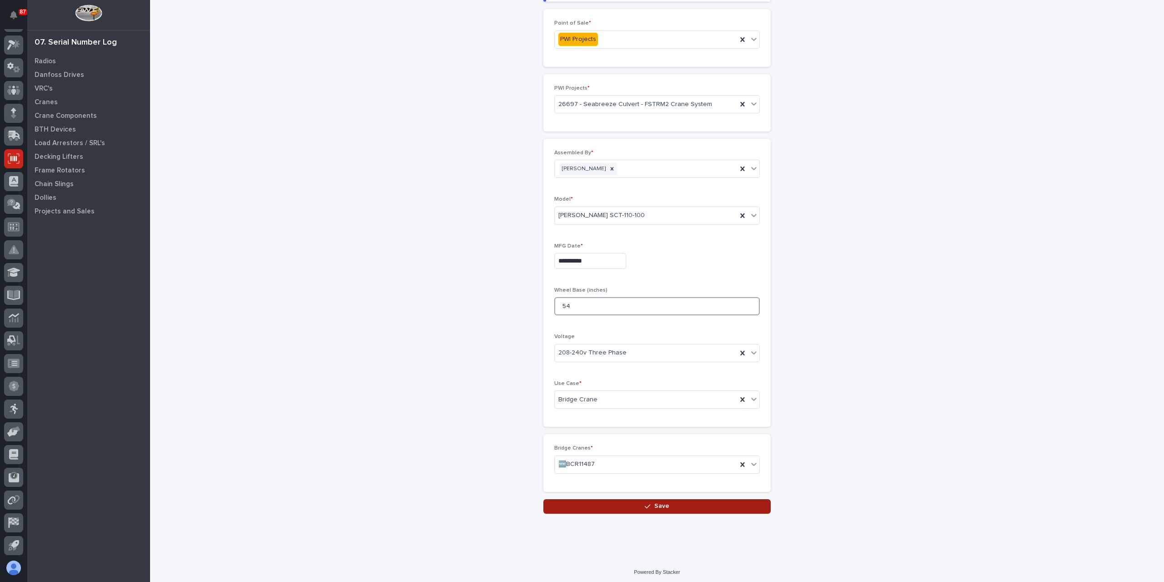
type input "54"
click at [623, 500] on button "Save" at bounding box center [656, 506] width 227 height 15
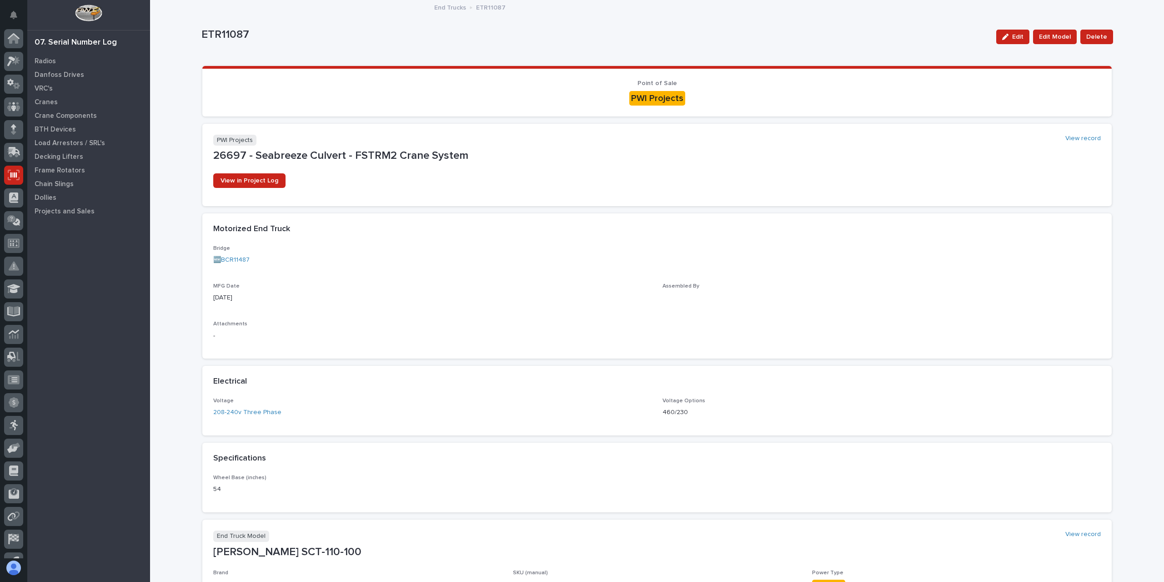
scroll to position [16, 0]
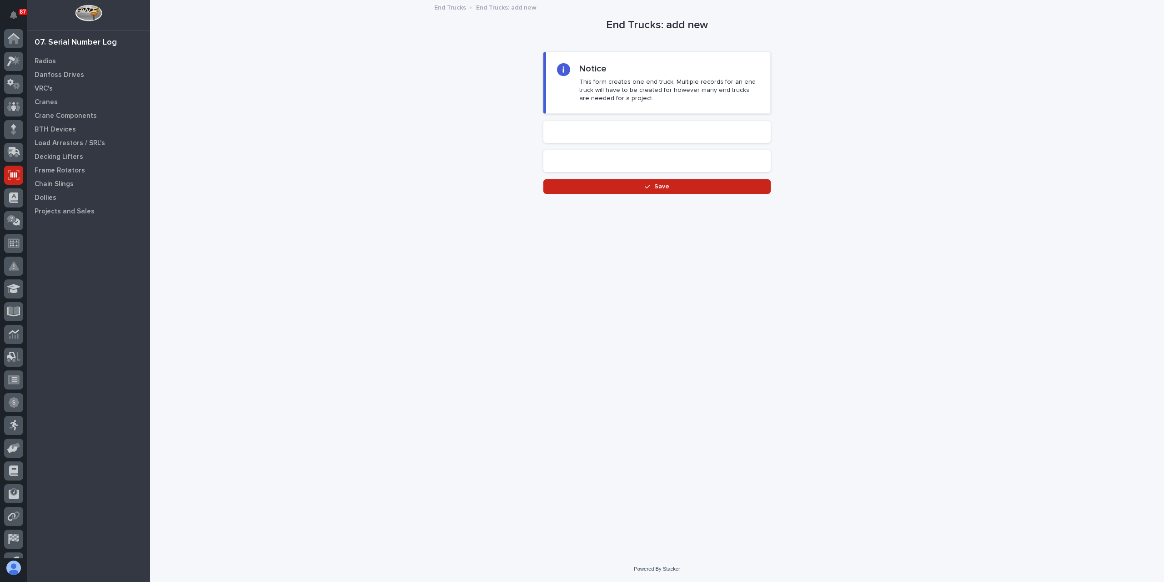
scroll to position [16, 0]
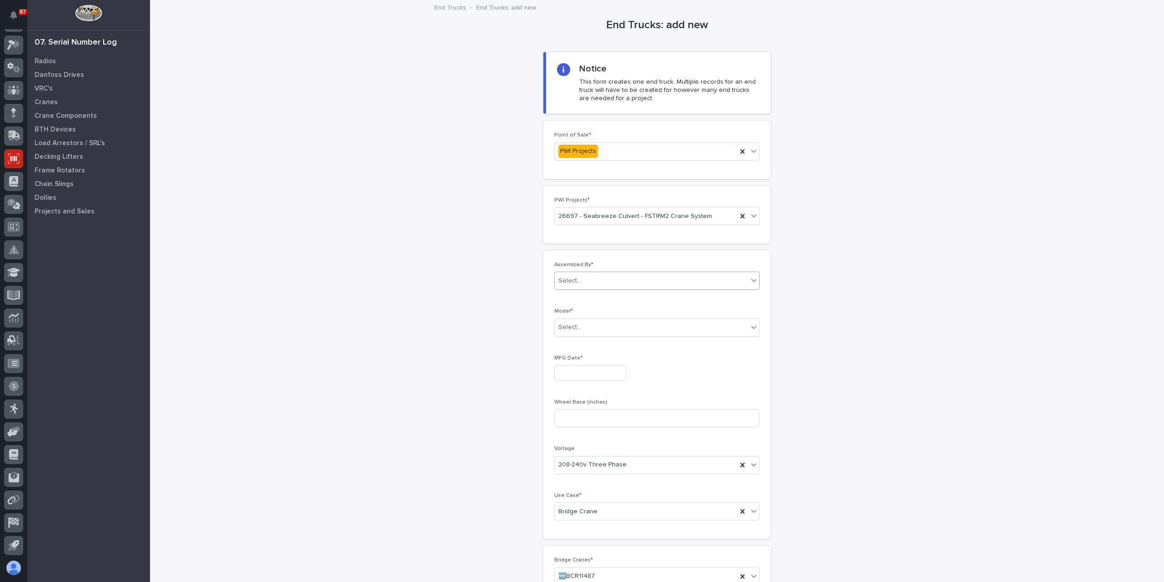
click at [589, 273] on div "Select..." at bounding box center [651, 280] width 193 height 15
drag, startPoint x: 587, startPoint y: 384, endPoint x: 583, endPoint y: 387, distance: 5.2
click at [584, 387] on div "[PERSON_NAME]" at bounding box center [653, 393] width 205 height 16
click at [569, 330] on div "Select..." at bounding box center [569, 327] width 23 height 10
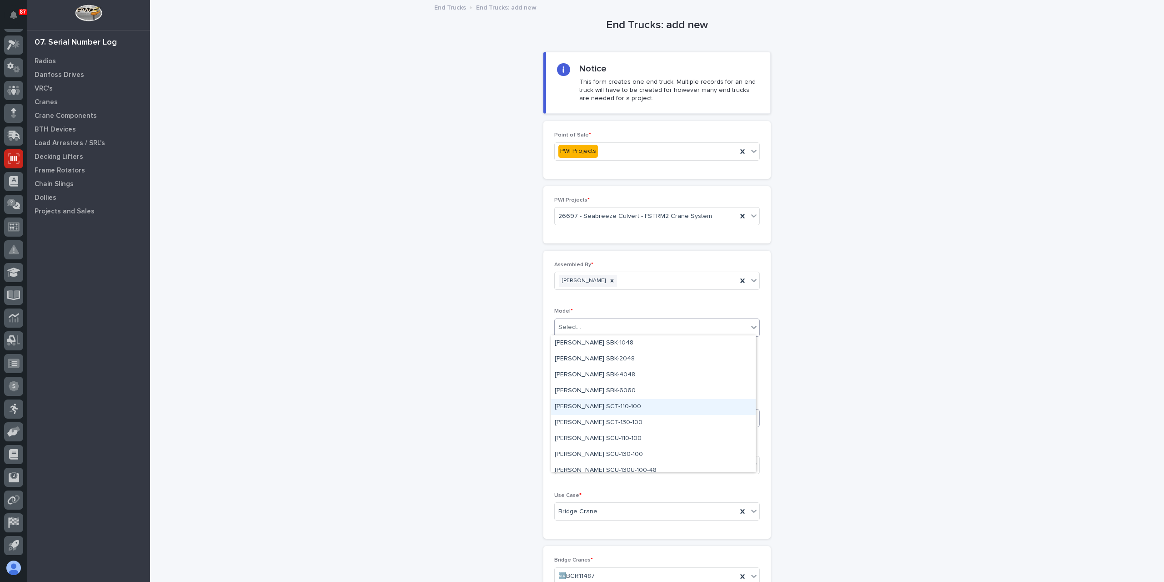
click at [592, 408] on div "[PERSON_NAME] SCT-110-100" at bounding box center [653, 407] width 205 height 16
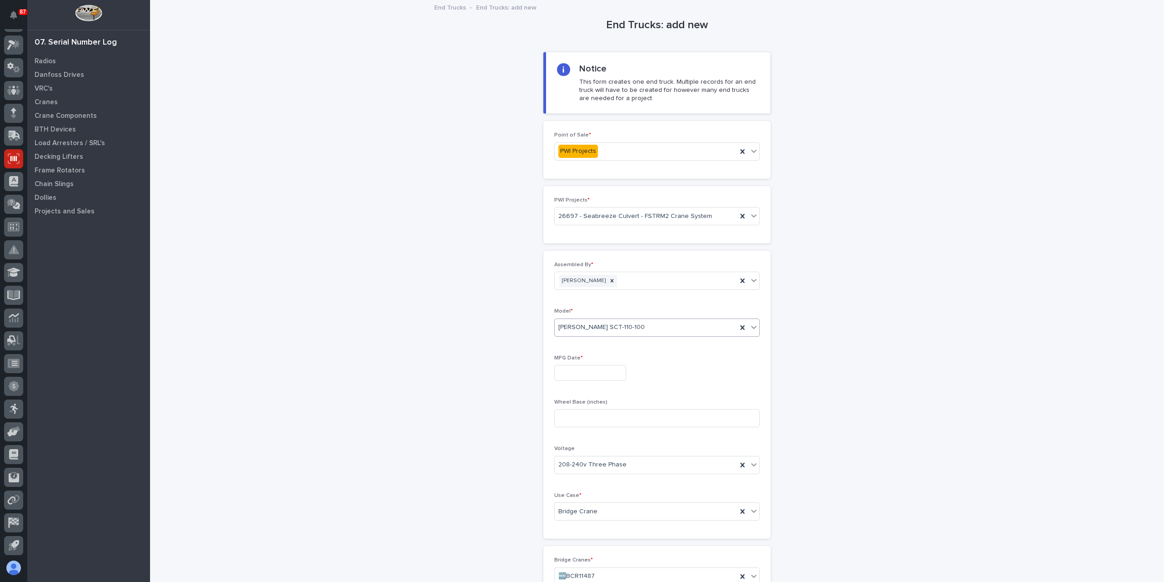
click at [584, 374] on input "text" at bounding box center [590, 373] width 72 height 16
click at [572, 328] on div "26" at bounding box center [569, 326] width 12 height 12
type input "**********"
click at [587, 411] on input at bounding box center [657, 418] width 206 height 18
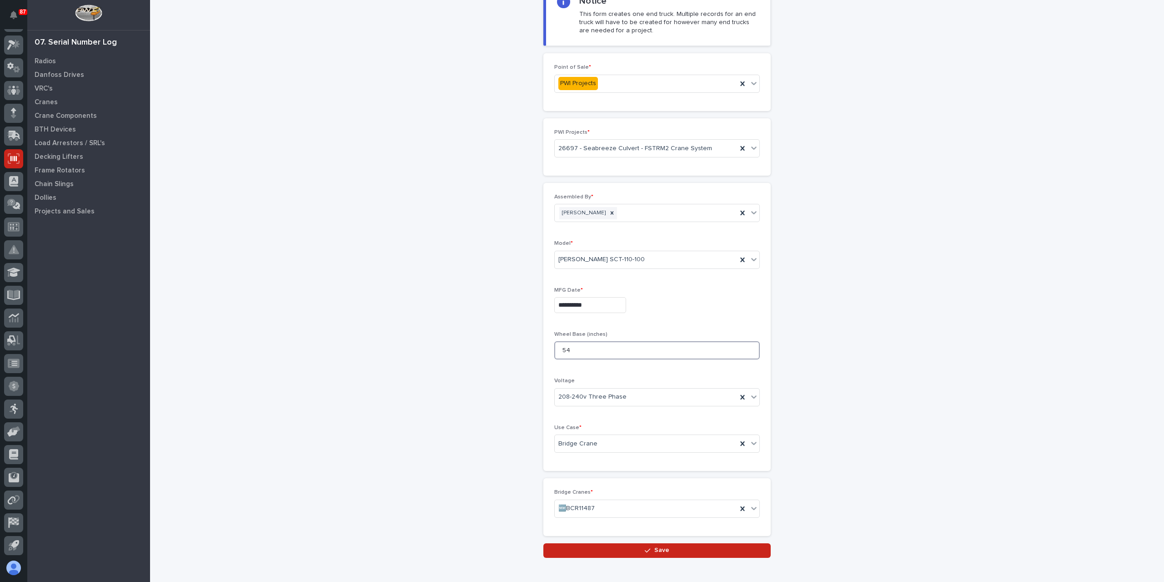
scroll to position [112, 0]
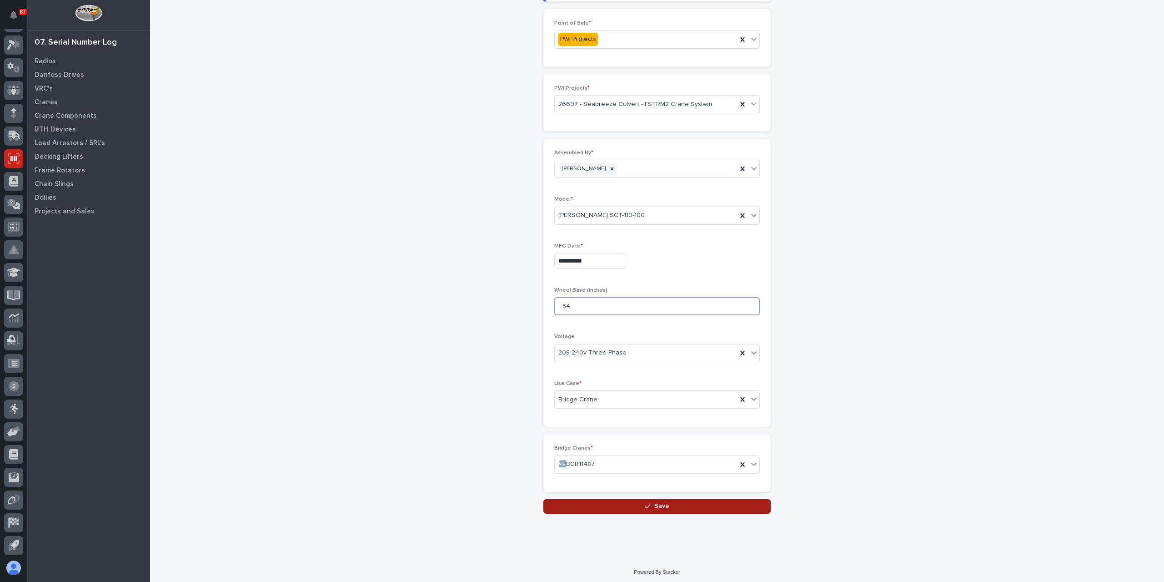
type input "54"
click at [545, 499] on button "Save" at bounding box center [656, 506] width 227 height 15
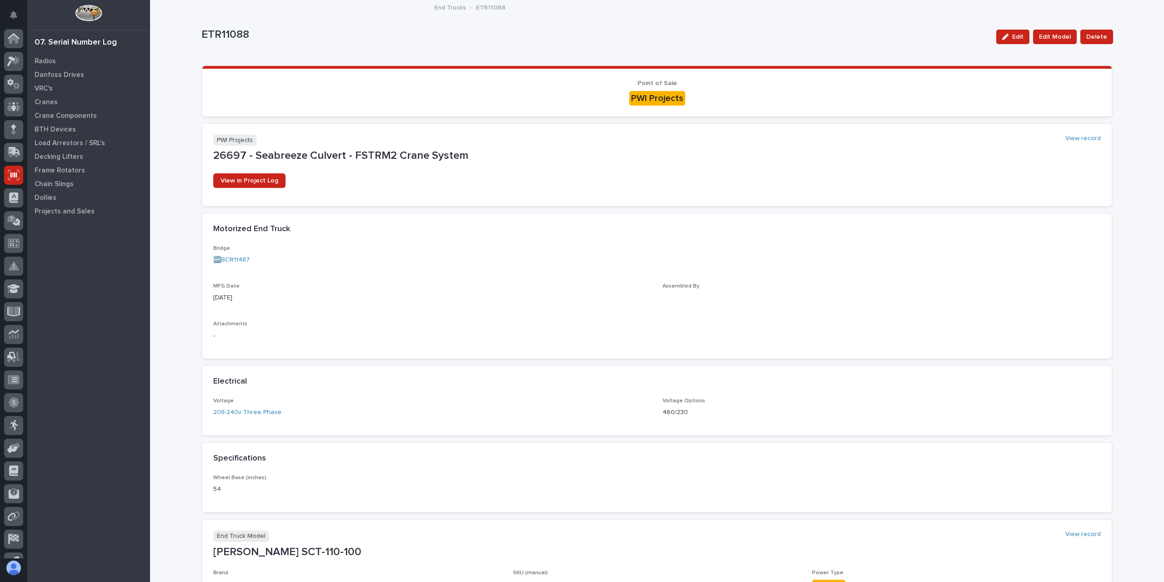
scroll to position [16, 0]
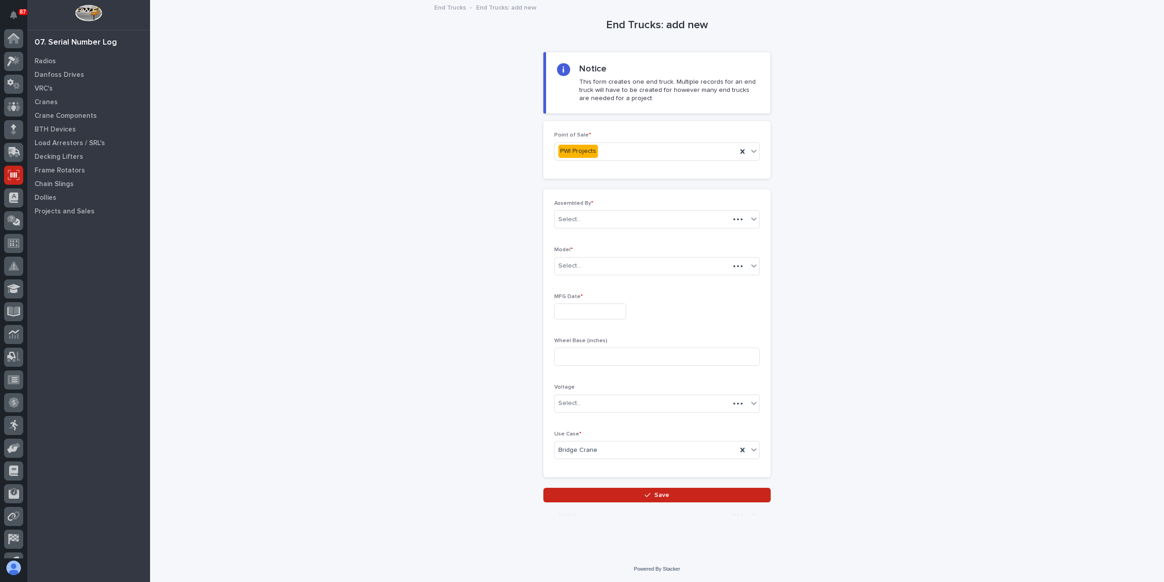
scroll to position [16, 0]
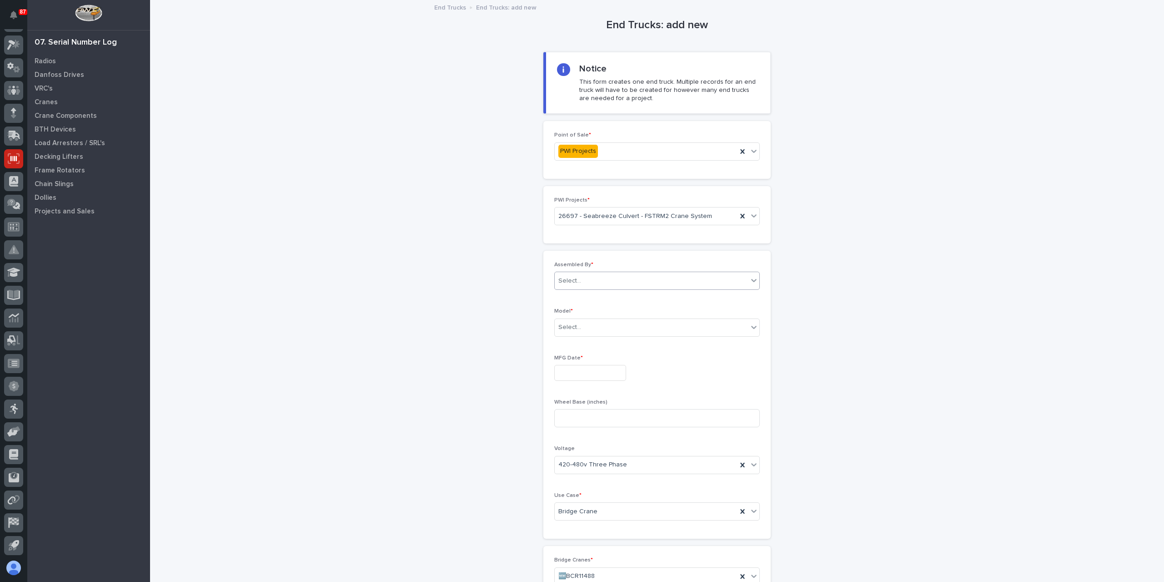
click at [594, 286] on div "Select..." at bounding box center [651, 280] width 193 height 15
click at [592, 387] on div "[PERSON_NAME]" at bounding box center [653, 393] width 205 height 16
click at [588, 334] on div "Select..." at bounding box center [657, 327] width 206 height 18
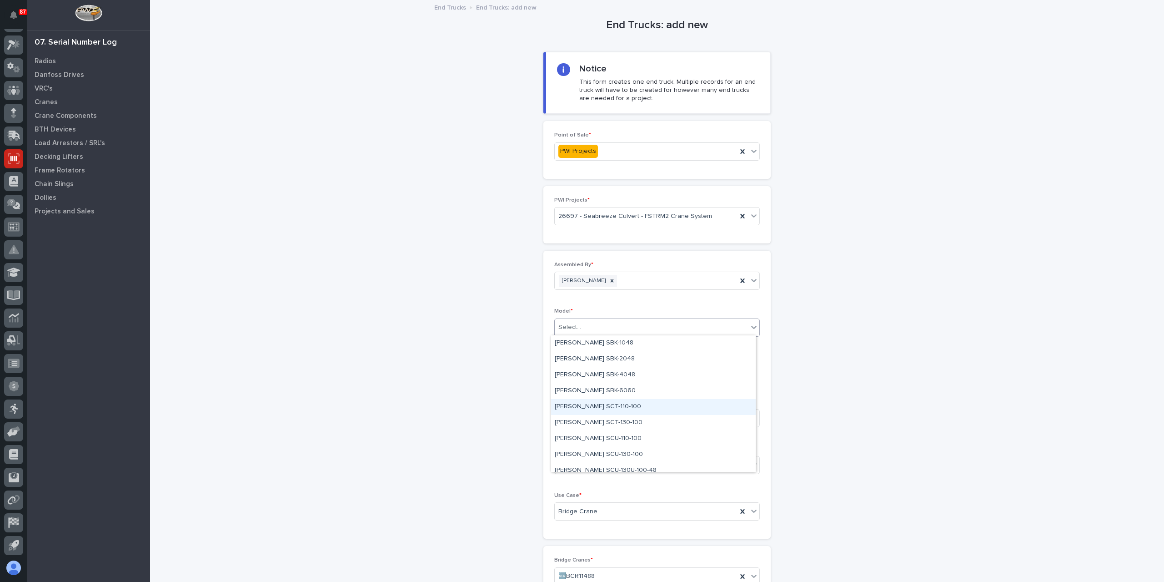
click at [587, 406] on div "[PERSON_NAME] SCT-110-100" at bounding box center [653, 407] width 205 height 16
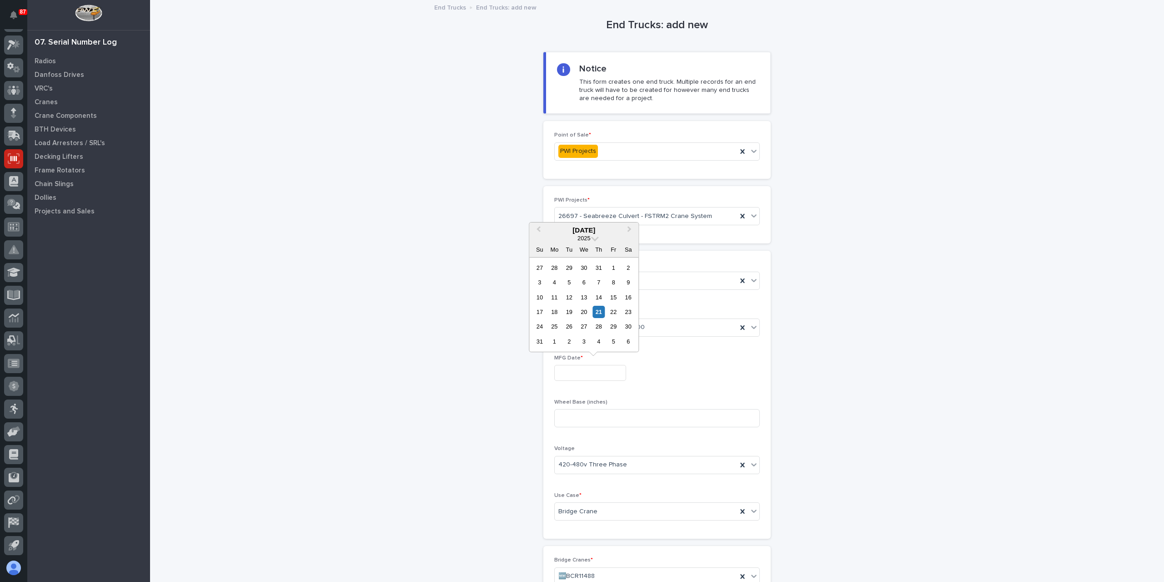
click at [581, 371] on input "text" at bounding box center [590, 373] width 72 height 16
click at [571, 326] on div "26" at bounding box center [569, 326] width 12 height 12
type input "**********"
click at [585, 418] on input at bounding box center [657, 418] width 206 height 18
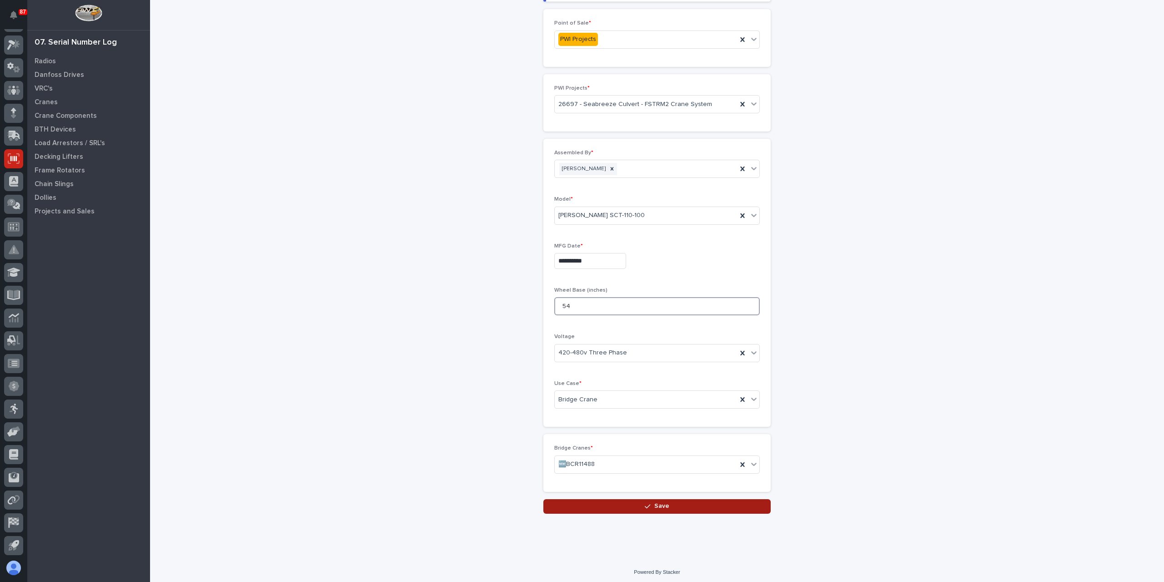
type input "54"
click at [620, 501] on button "Save" at bounding box center [656, 506] width 227 height 15
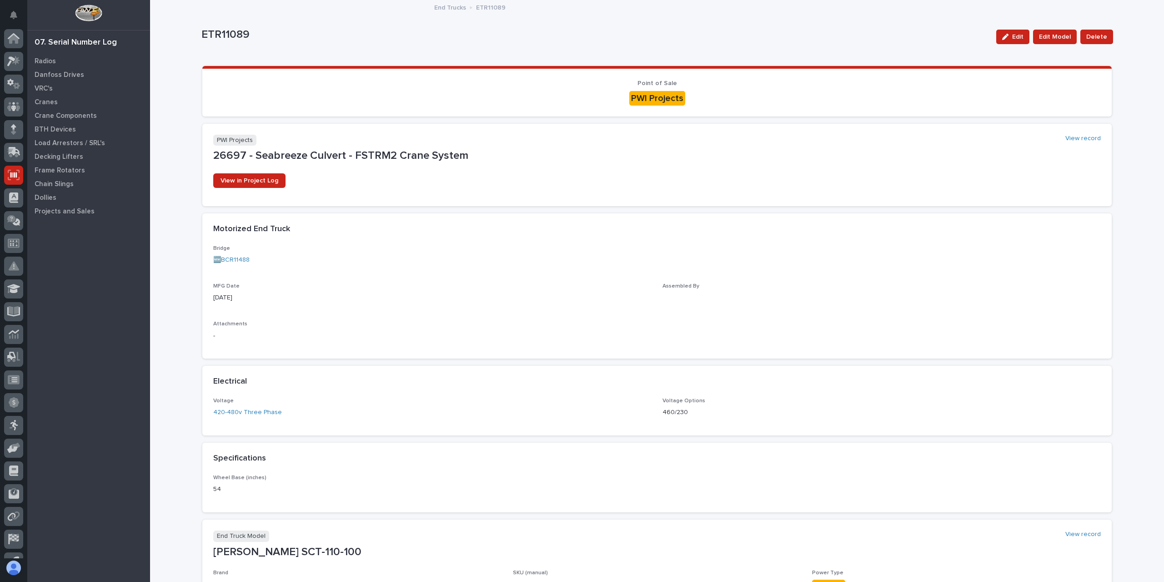
scroll to position [16, 0]
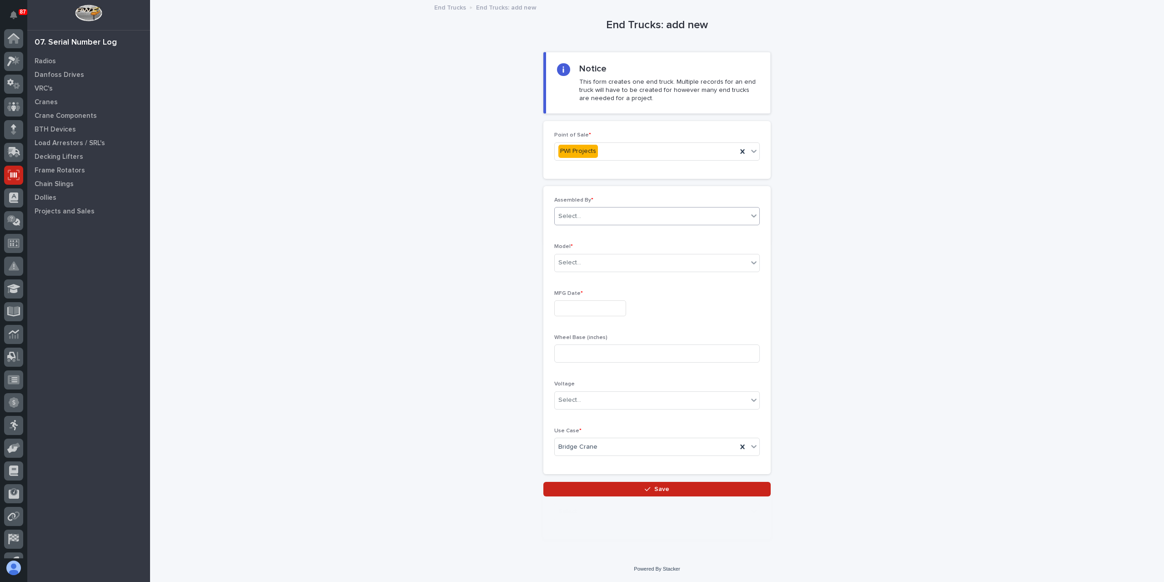
scroll to position [16, 0]
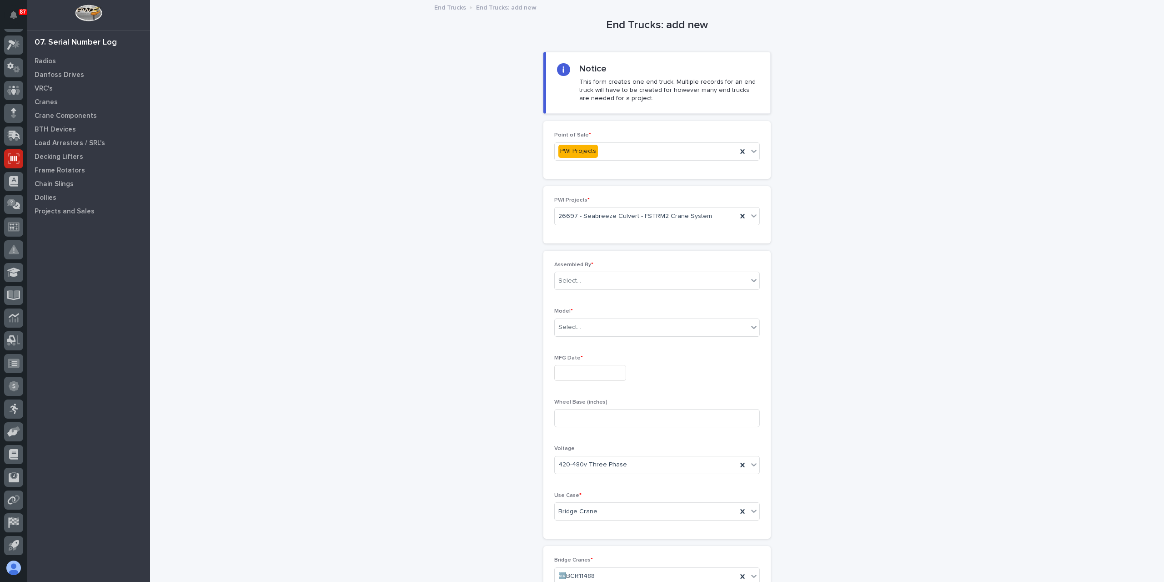
click at [594, 283] on div "Select..." at bounding box center [651, 280] width 193 height 15
click at [588, 391] on div "[PERSON_NAME]" at bounding box center [653, 393] width 205 height 16
click at [574, 329] on div "Select..." at bounding box center [569, 327] width 23 height 10
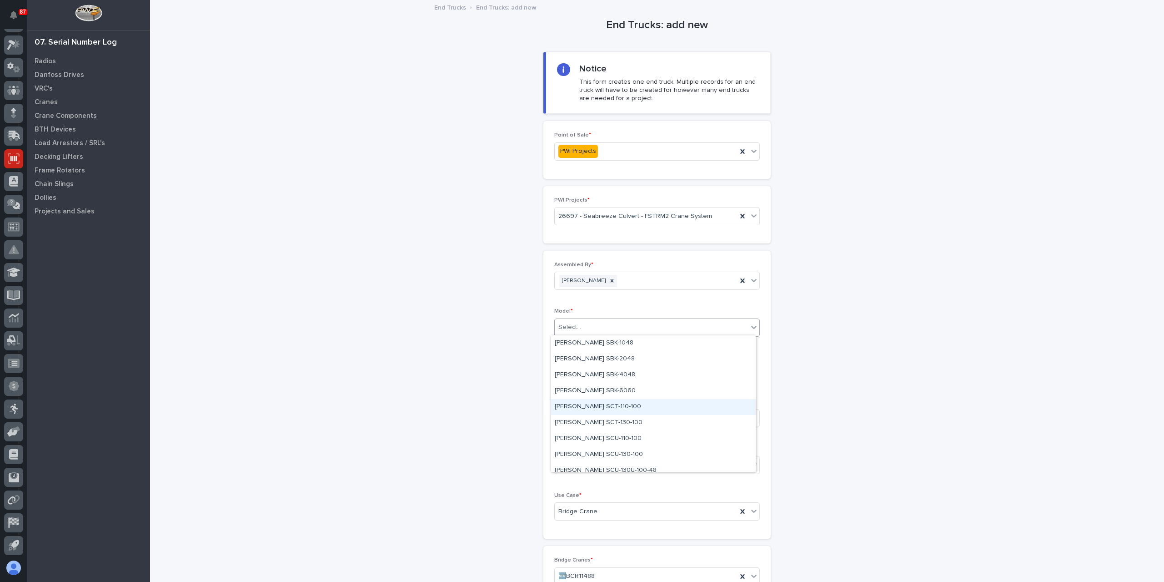
click at [597, 409] on div "[PERSON_NAME] SCT-110-100" at bounding box center [653, 407] width 205 height 16
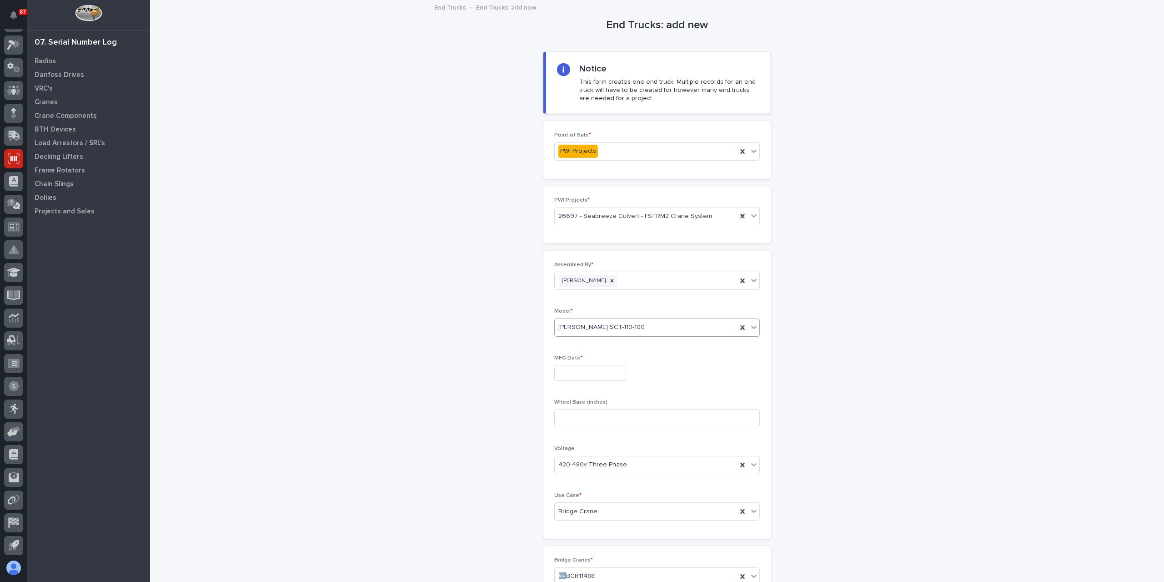
click at [586, 370] on input "text" at bounding box center [590, 373] width 72 height 16
click at [572, 328] on div "26" at bounding box center [569, 326] width 12 height 12
type input "**********"
click at [582, 406] on div "Wheel Base (inches)" at bounding box center [657, 416] width 206 height 35
click at [584, 409] on input at bounding box center [657, 418] width 206 height 18
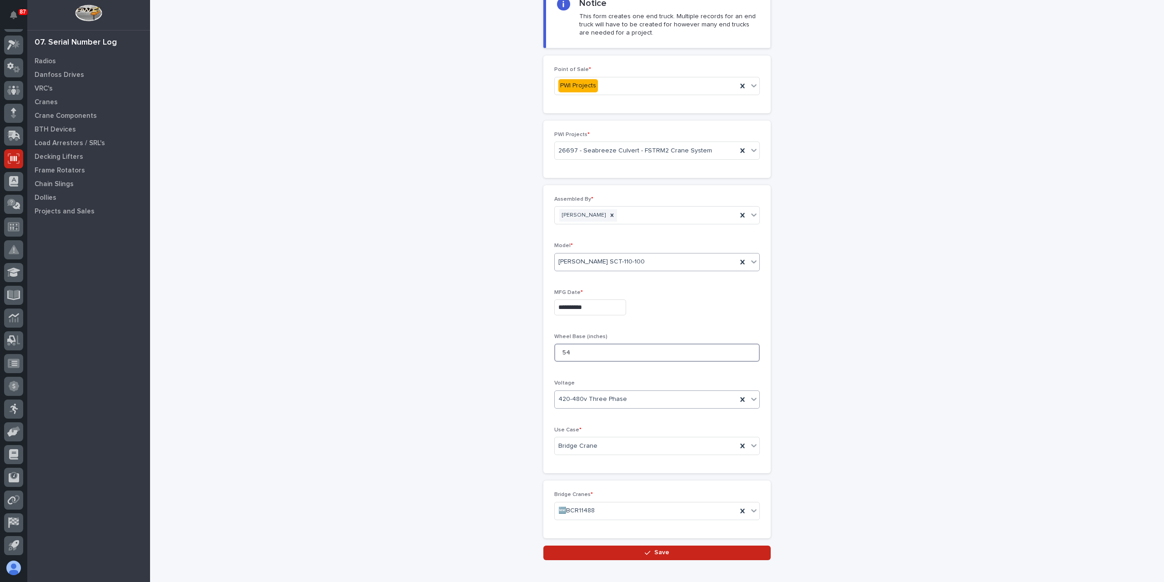
scroll to position [112, 0]
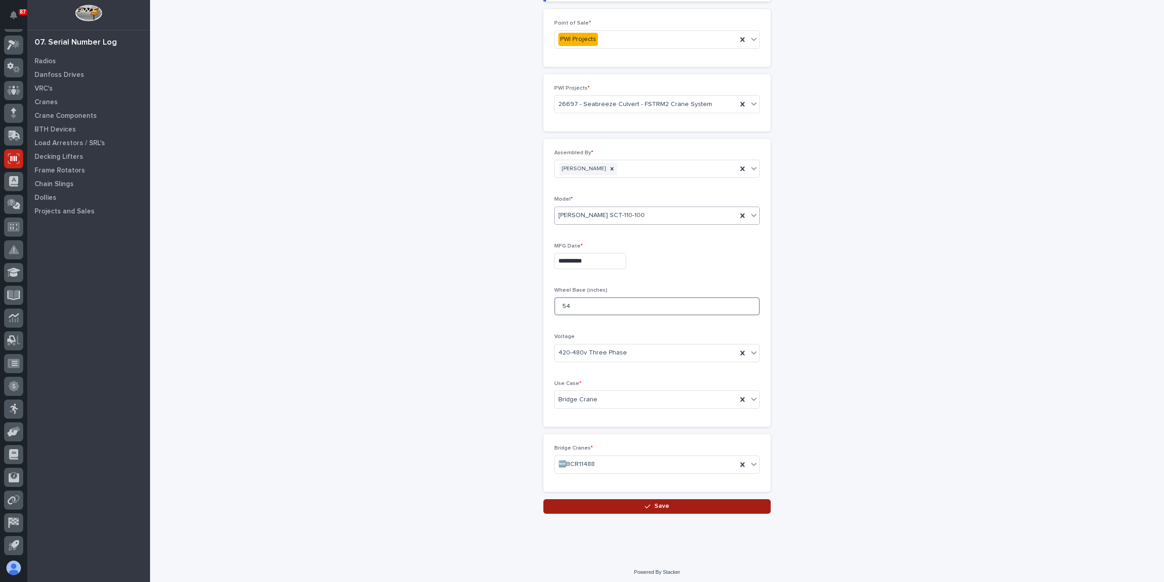
type input "54"
click at [619, 507] on button "Save" at bounding box center [656, 506] width 227 height 15
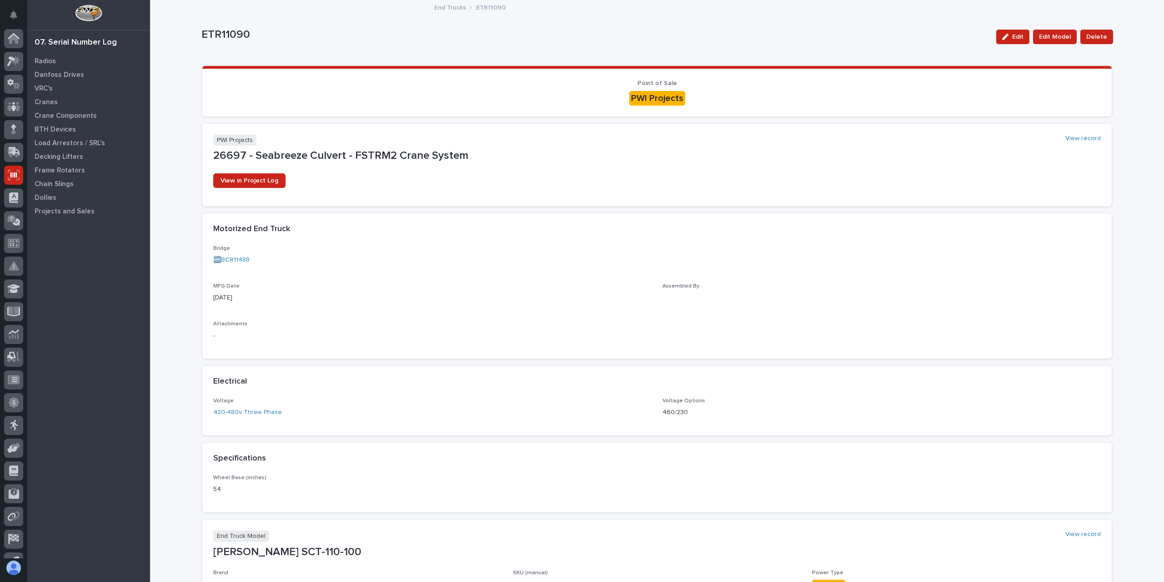
scroll to position [16, 0]
